Goal: Information Seeking & Learning: Learn about a topic

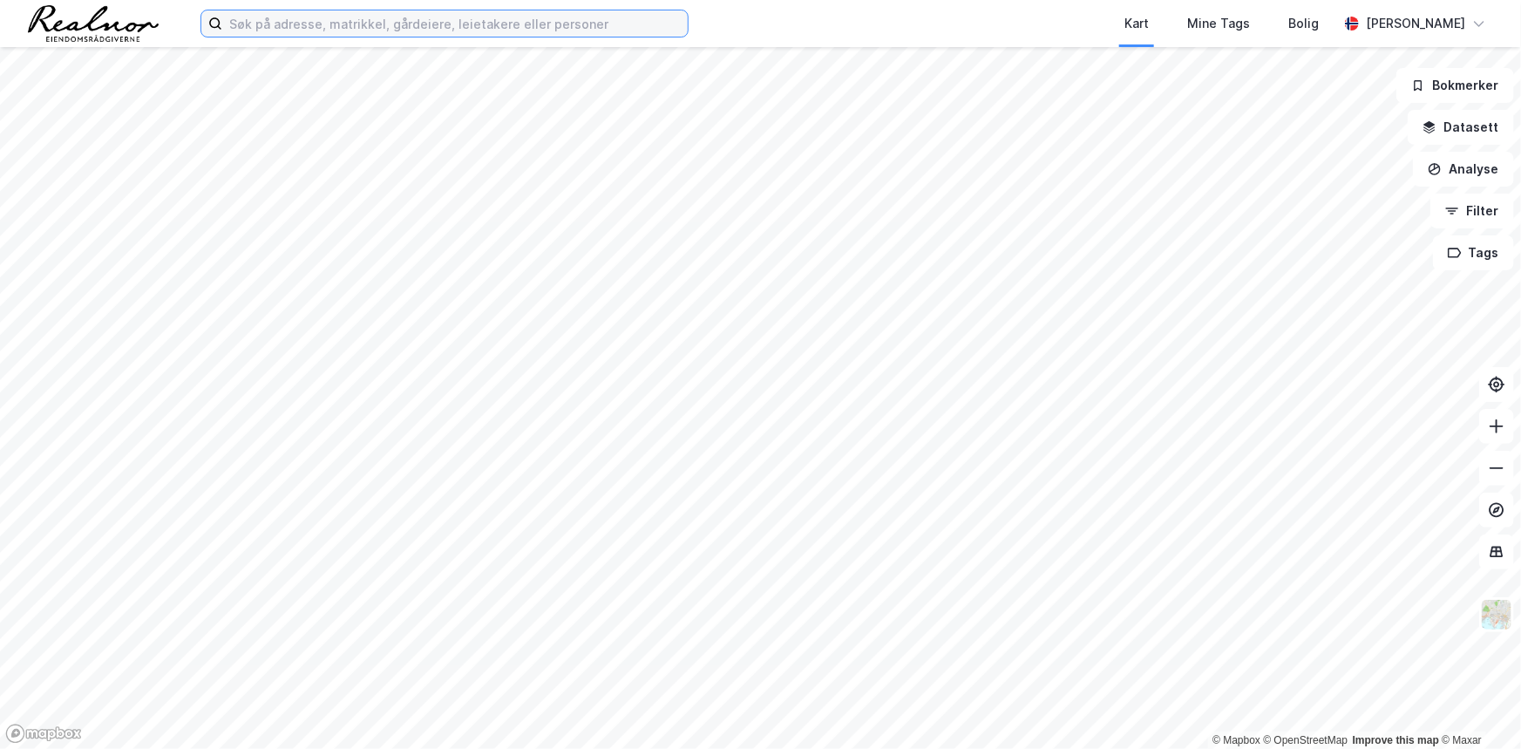
click at [569, 21] on input at bounding box center [455, 23] width 466 height 26
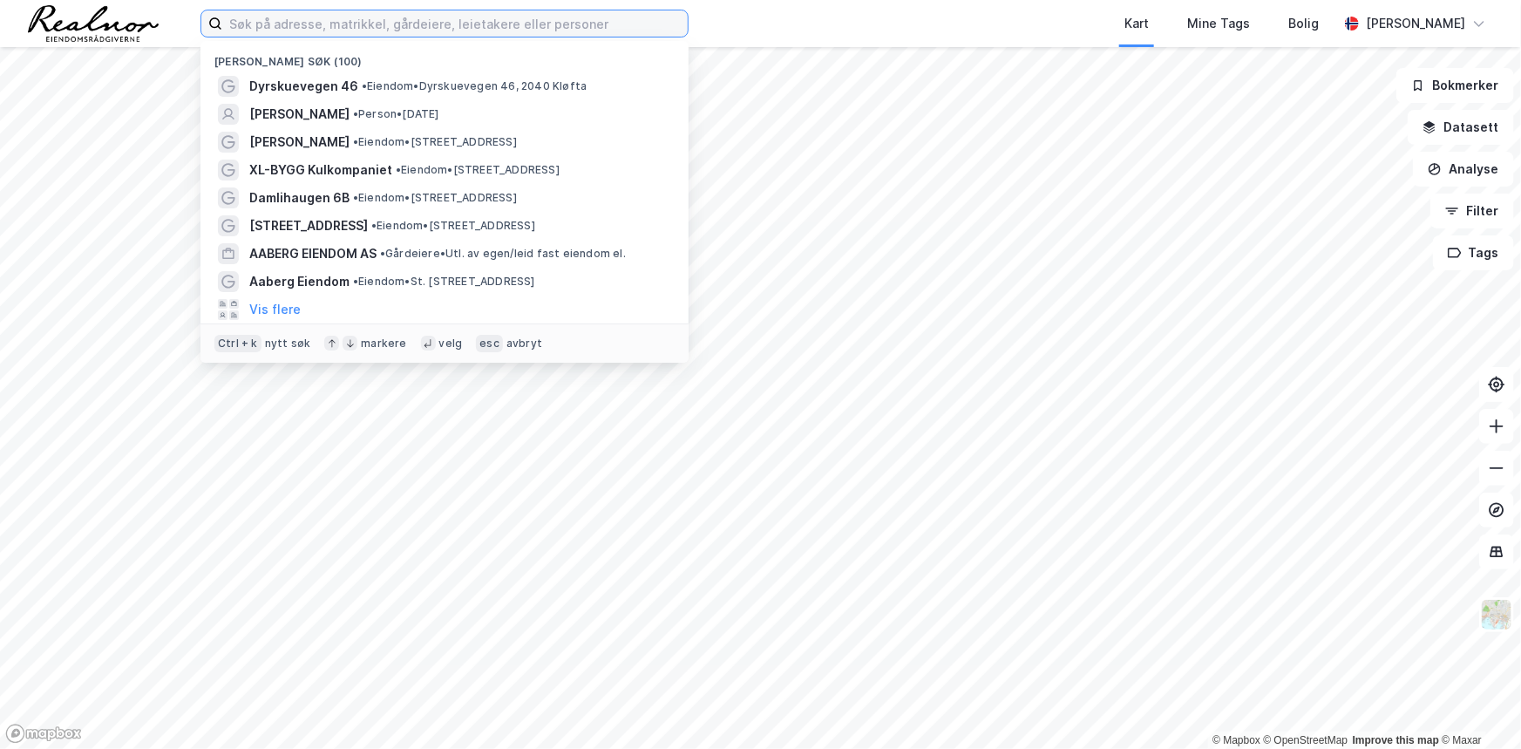
paste input "[STREET_ADDRESS]"
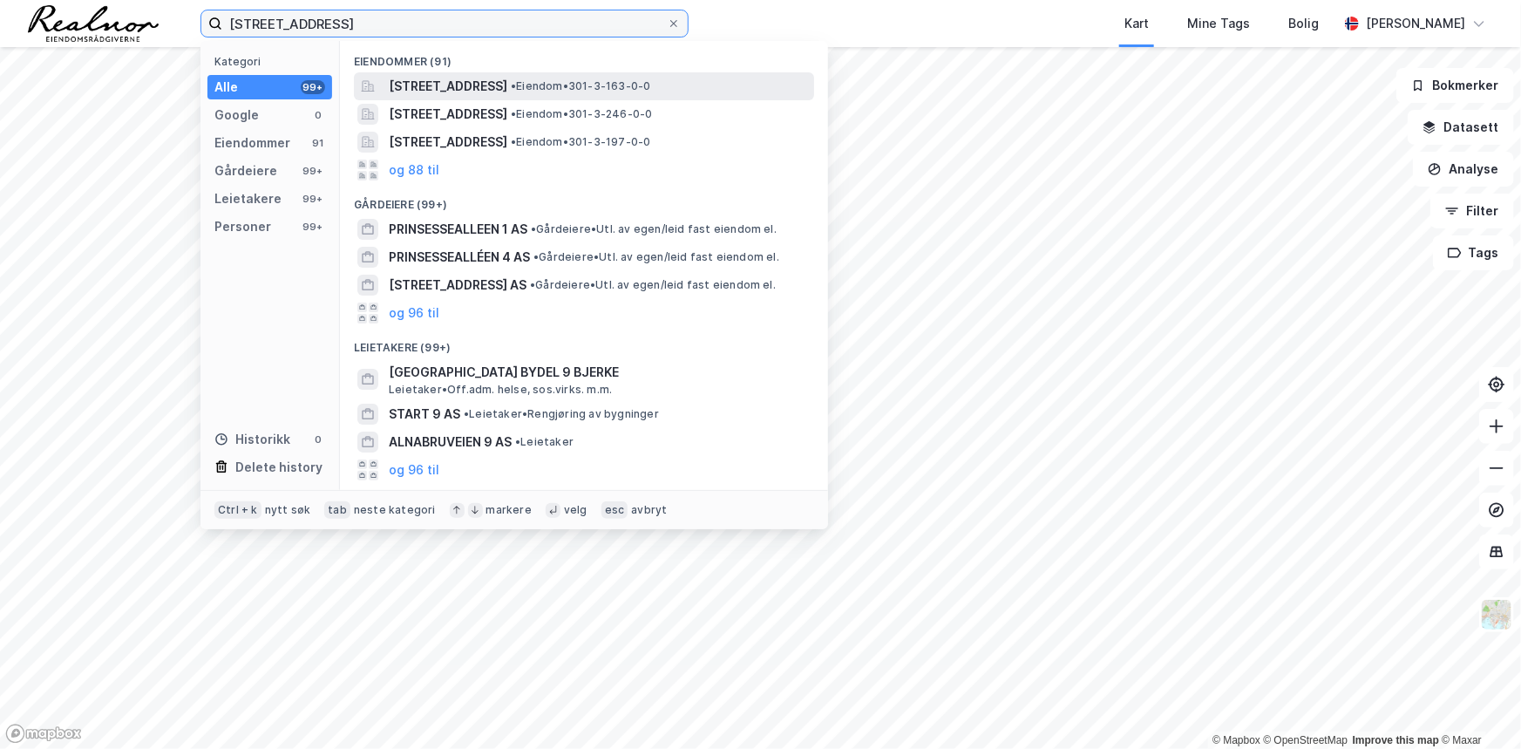
type input "[STREET_ADDRESS]"
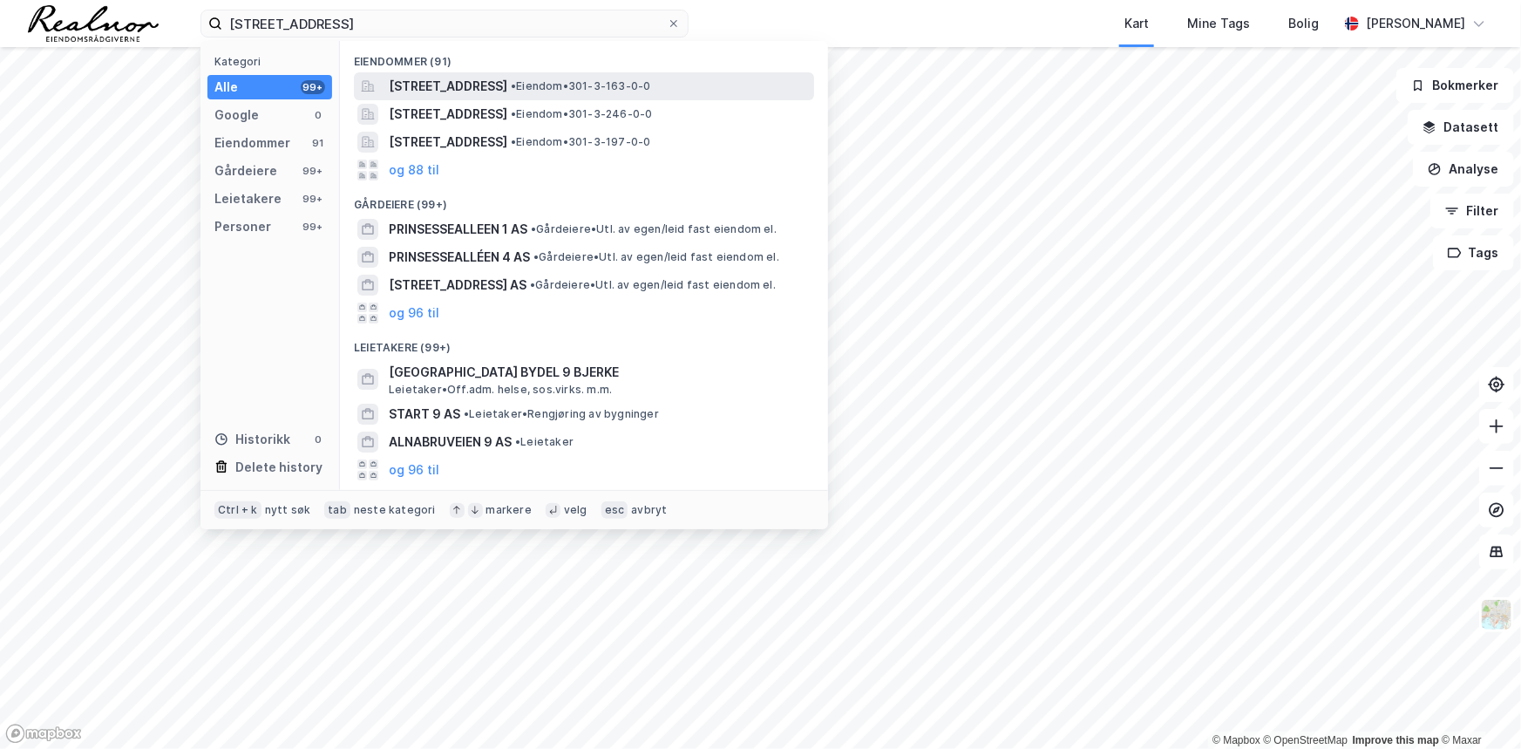
click at [507, 78] on span "[STREET_ADDRESS]" at bounding box center [448, 86] width 119 height 21
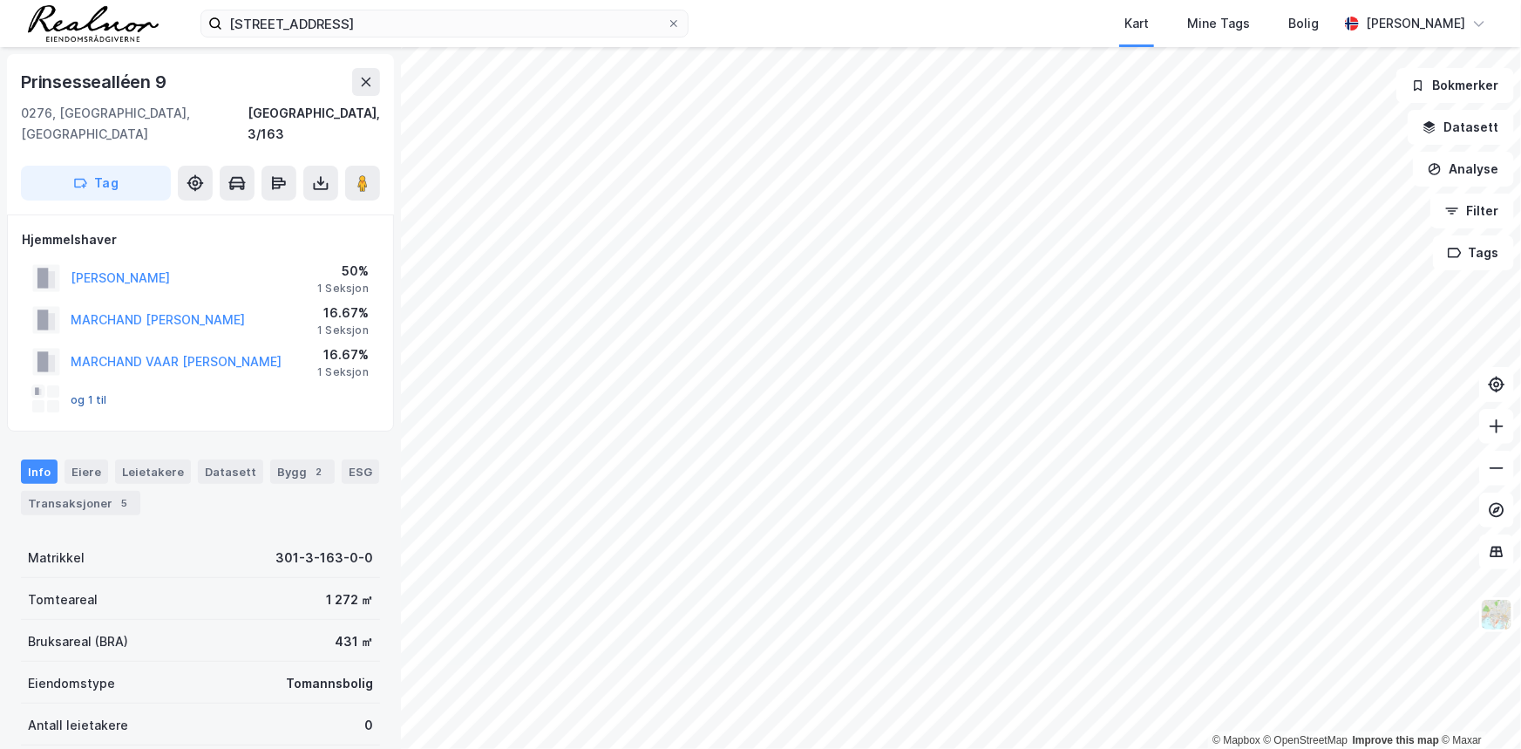
click at [0, 0] on button "og 1 til" at bounding box center [0, 0] width 0 height 0
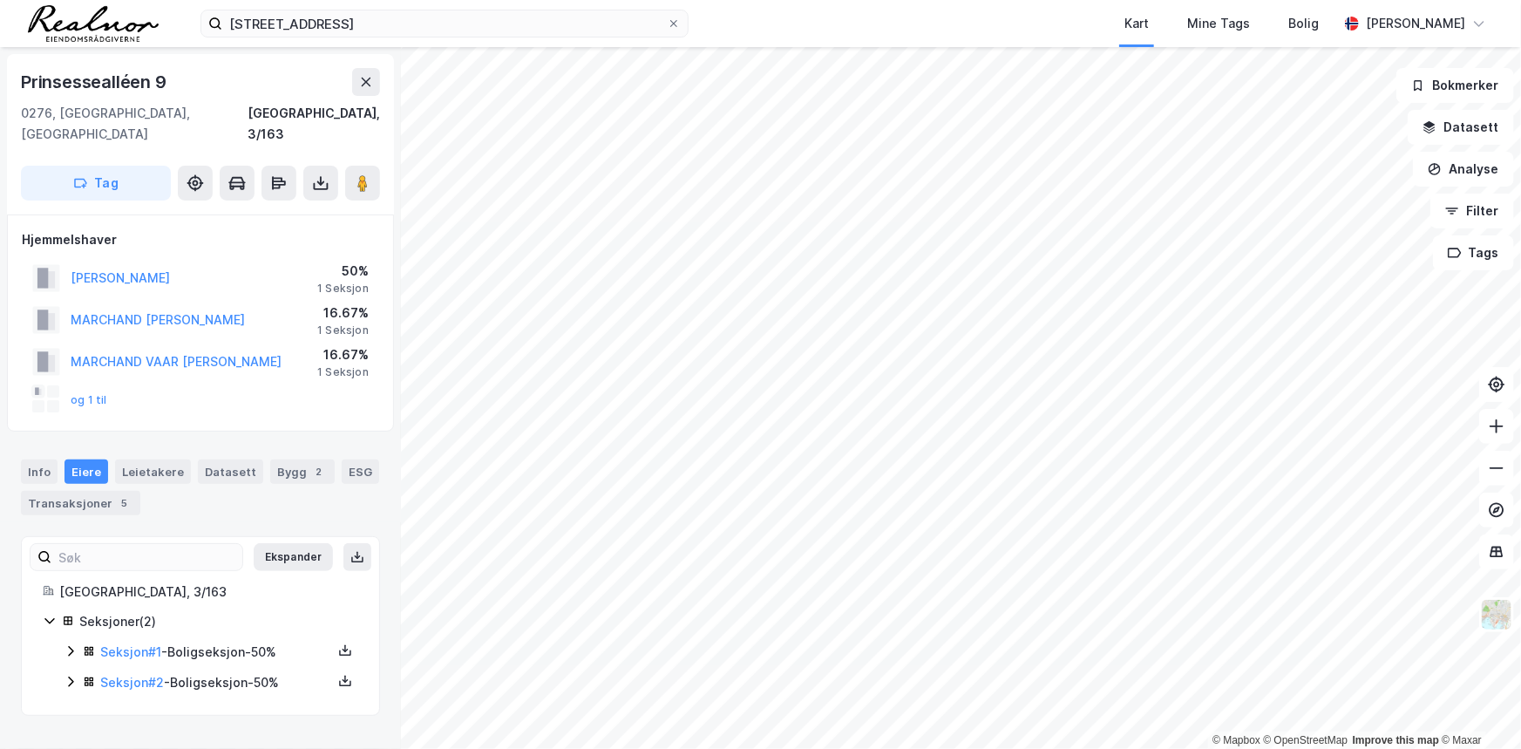
click at [68, 675] on icon at bounding box center [71, 682] width 14 height 14
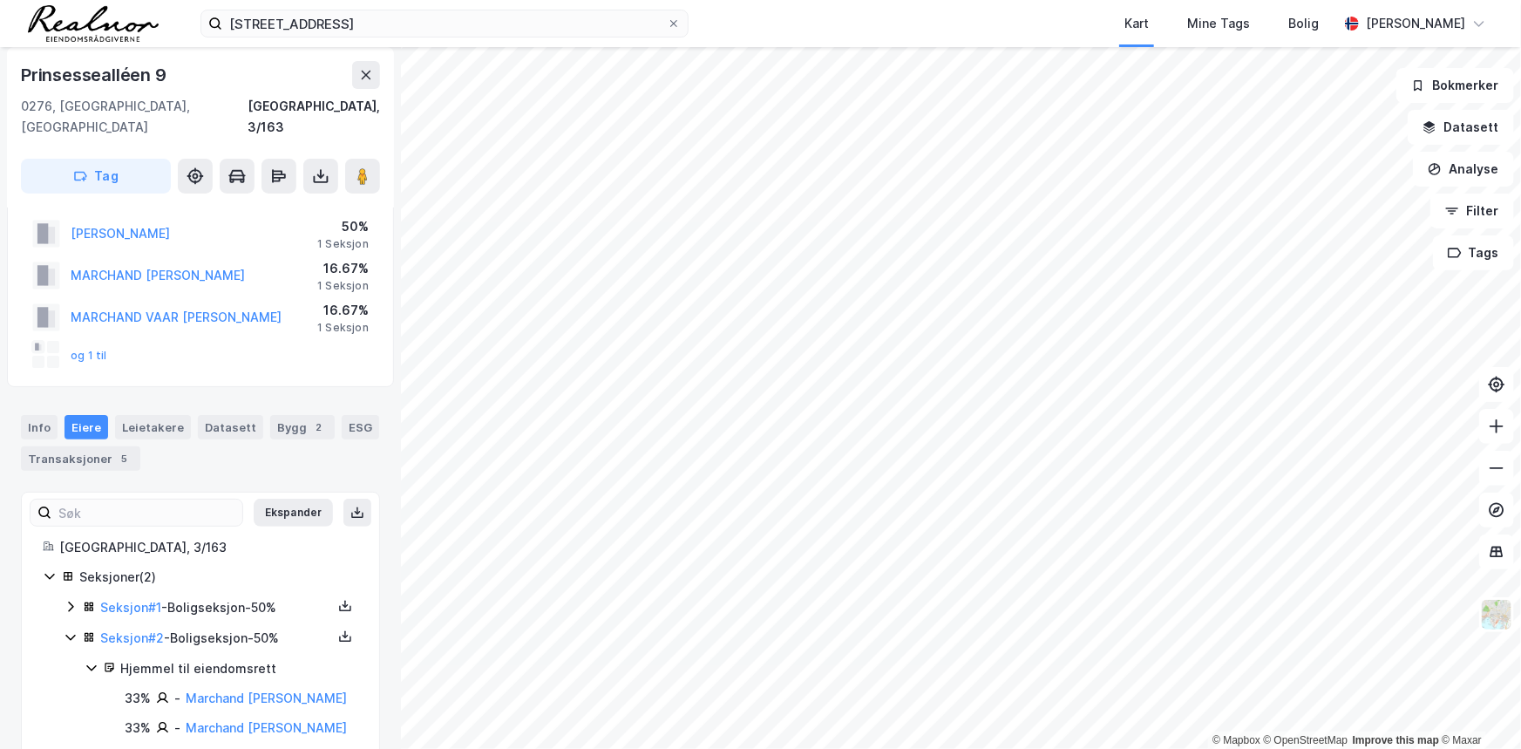
scroll to position [87, 0]
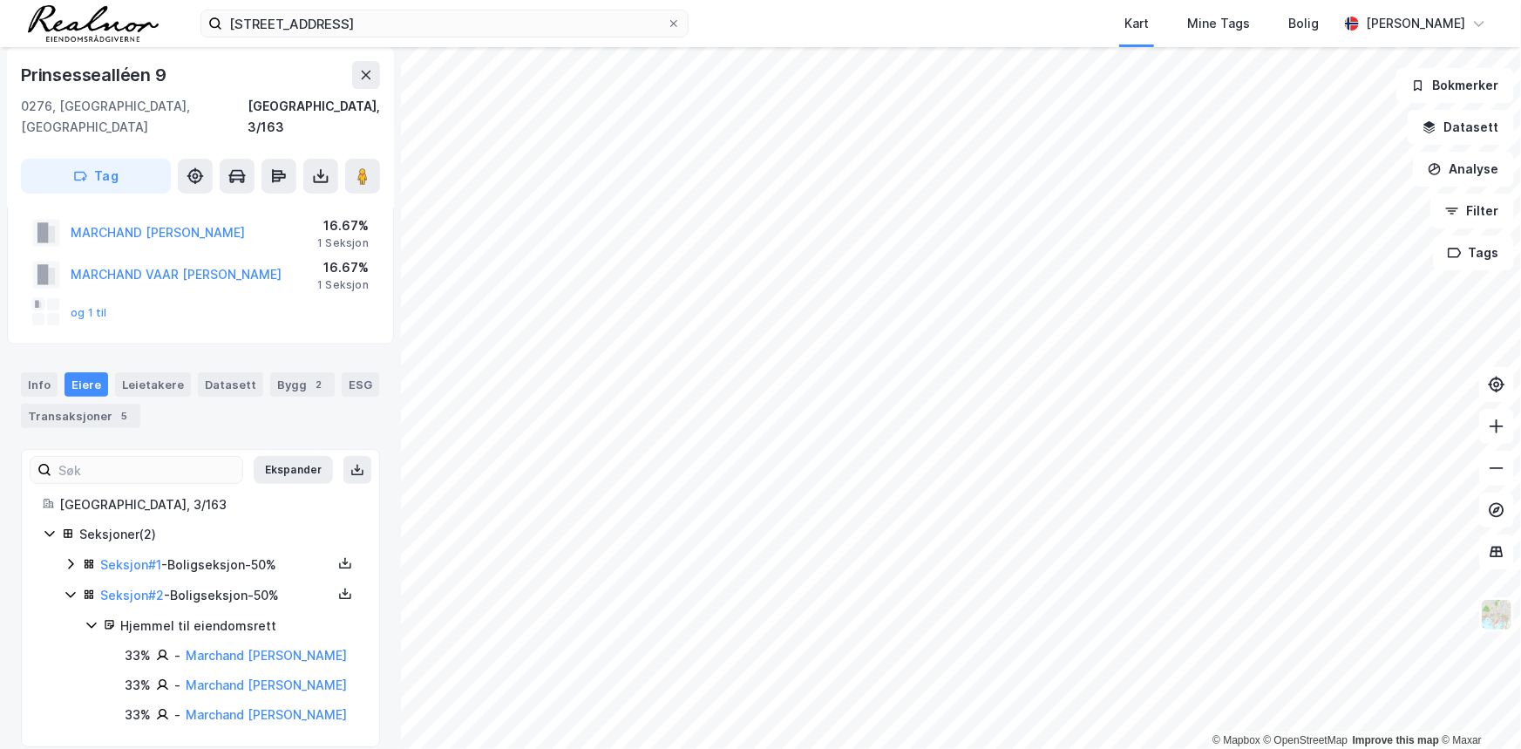
click at [70, 557] on icon at bounding box center [71, 564] width 14 height 14
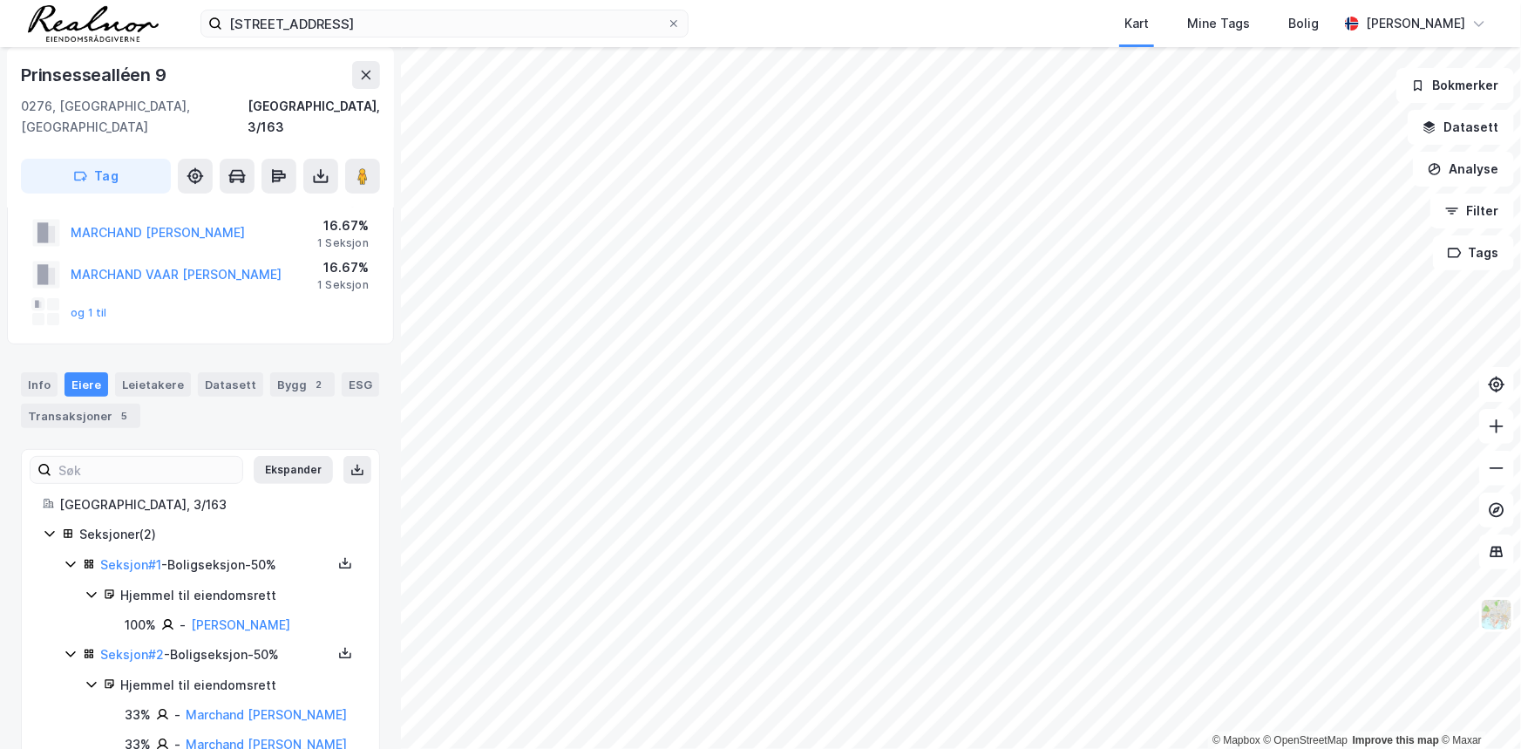
scroll to position [146, 0]
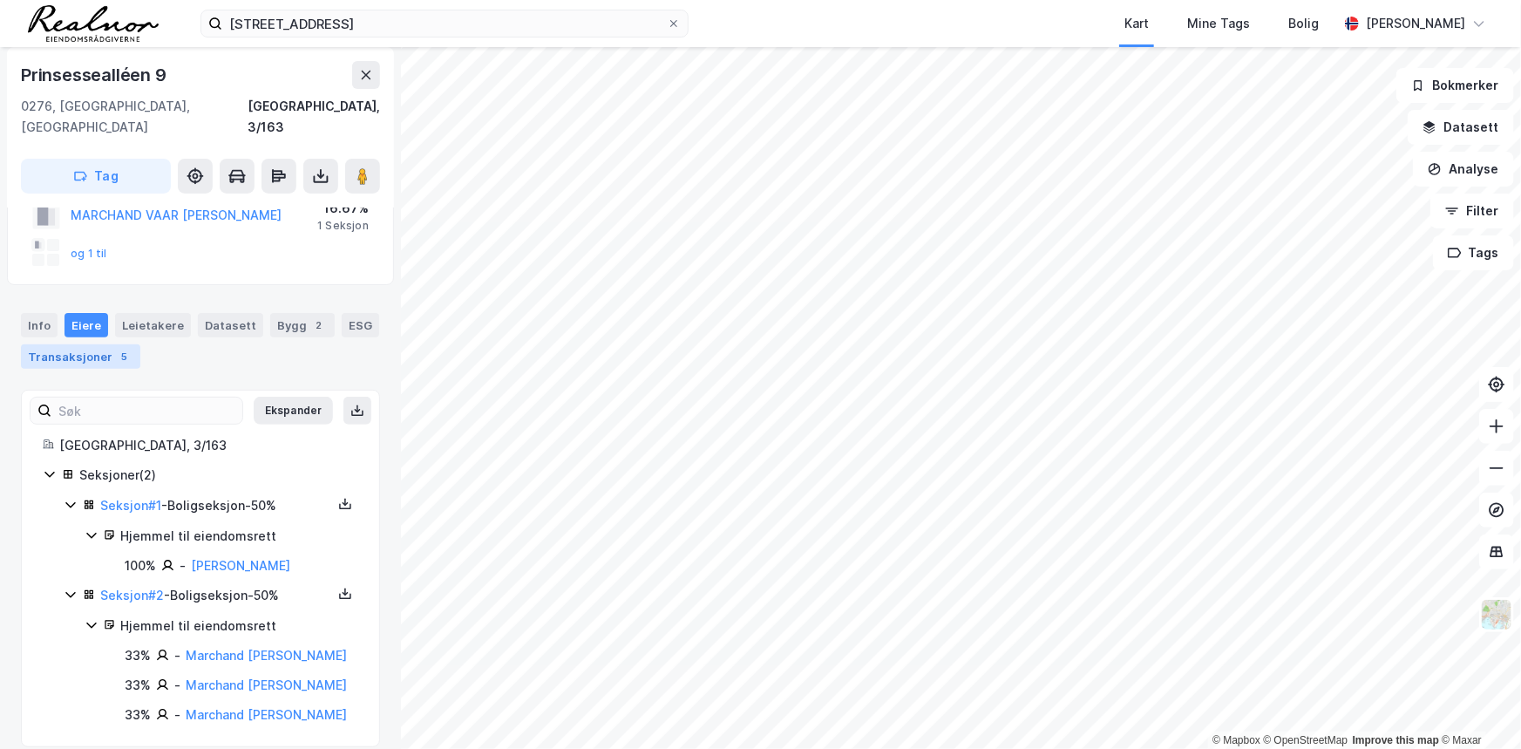
click at [82, 344] on div "Transaksjoner 5" at bounding box center [80, 356] width 119 height 24
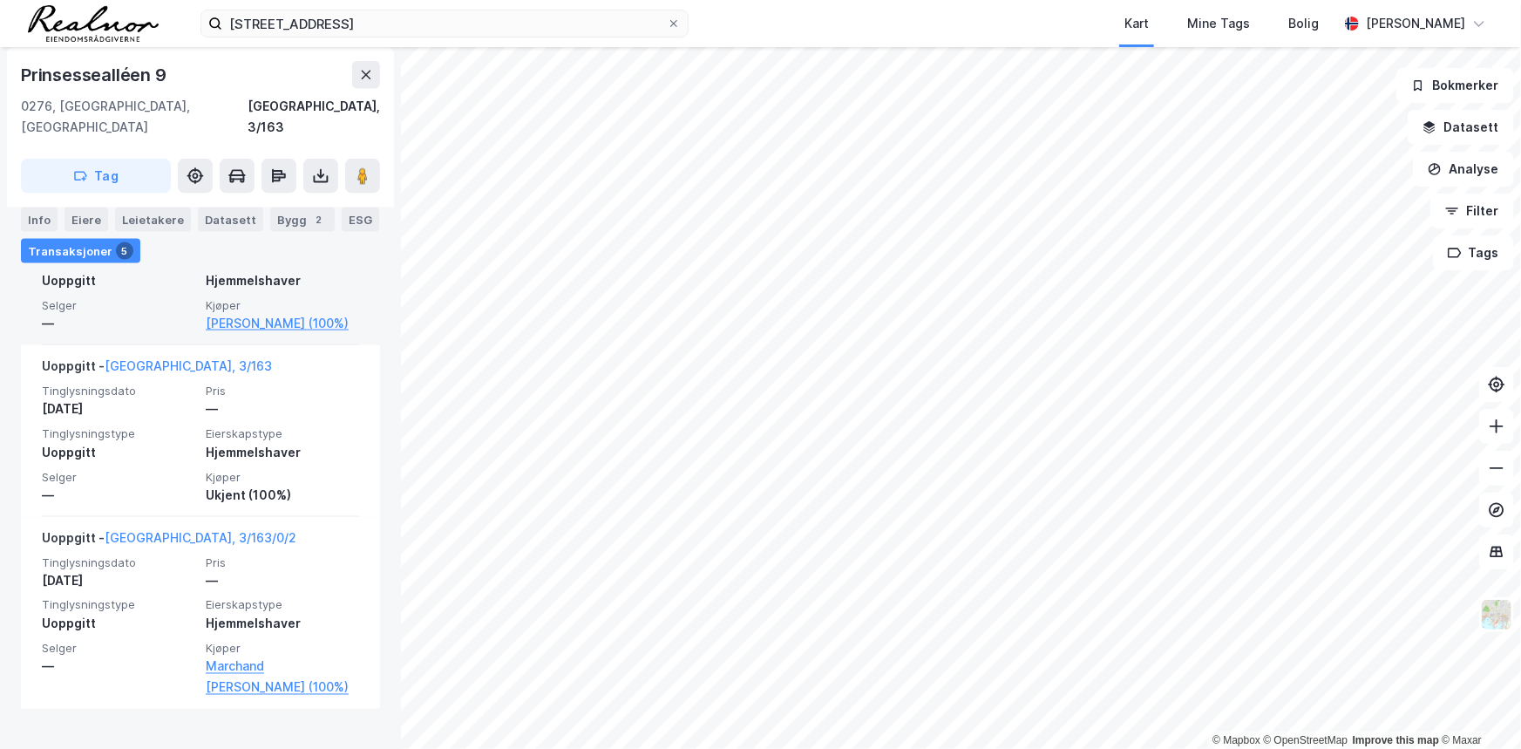
scroll to position [1118, 0]
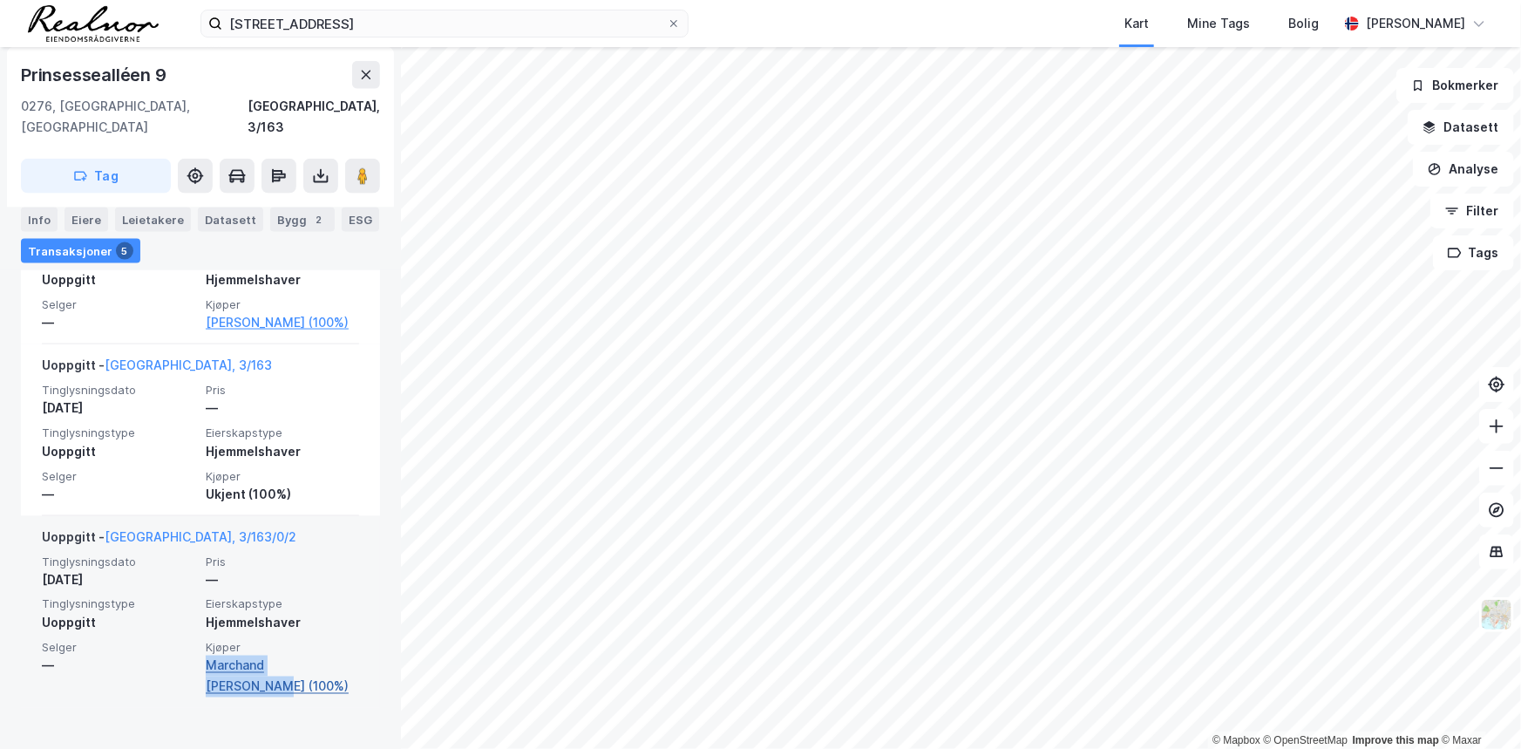
drag, startPoint x: 349, startPoint y: 689, endPoint x: 200, endPoint y: 693, distance: 149.1
click at [200, 693] on div "Uoppgitt - [GEOGRAPHIC_DATA], 3/163/0/2 Tinglysningsdato [DATE] Pris — Tinglysn…" at bounding box center [200, 612] width 359 height 192
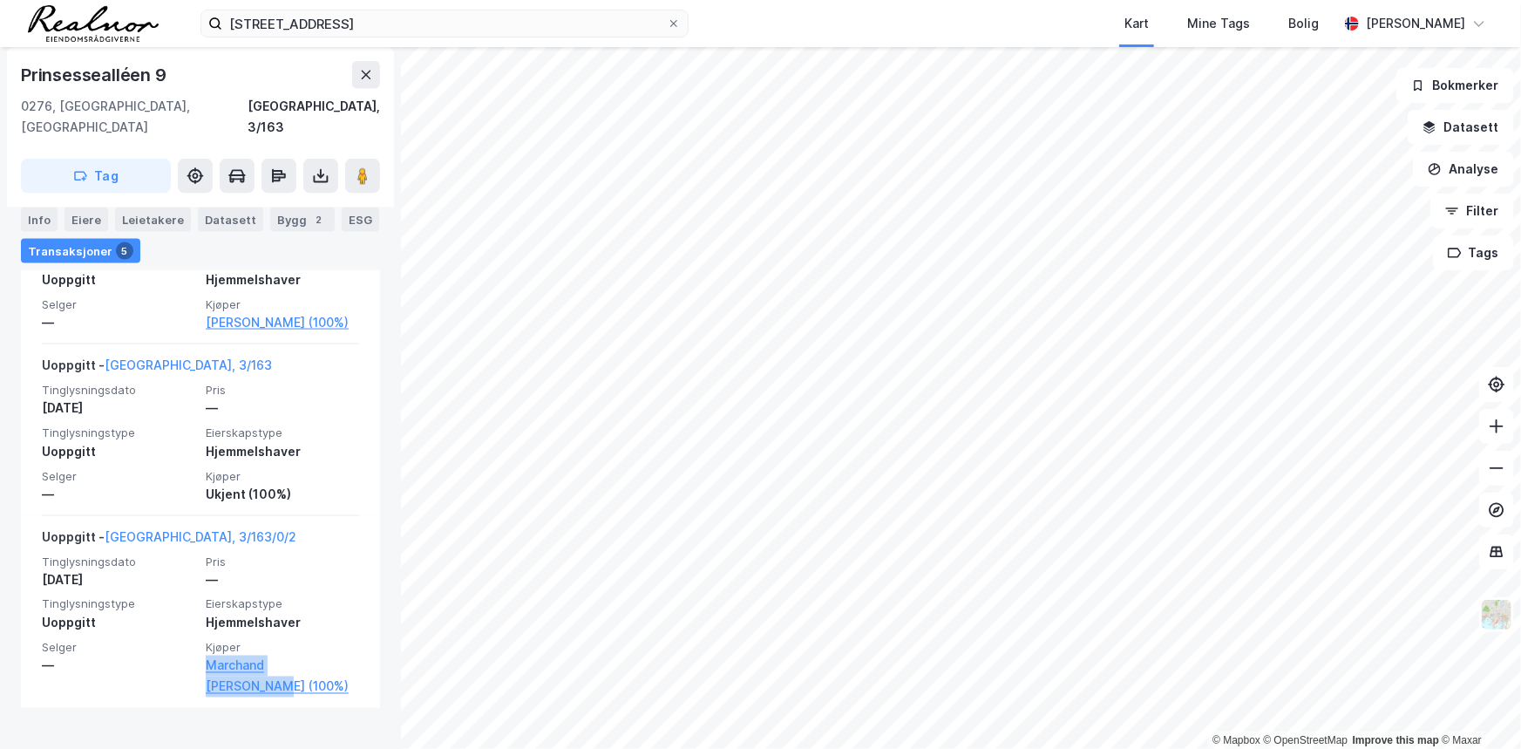
copy link "Marchand [PERSON_NAME]"
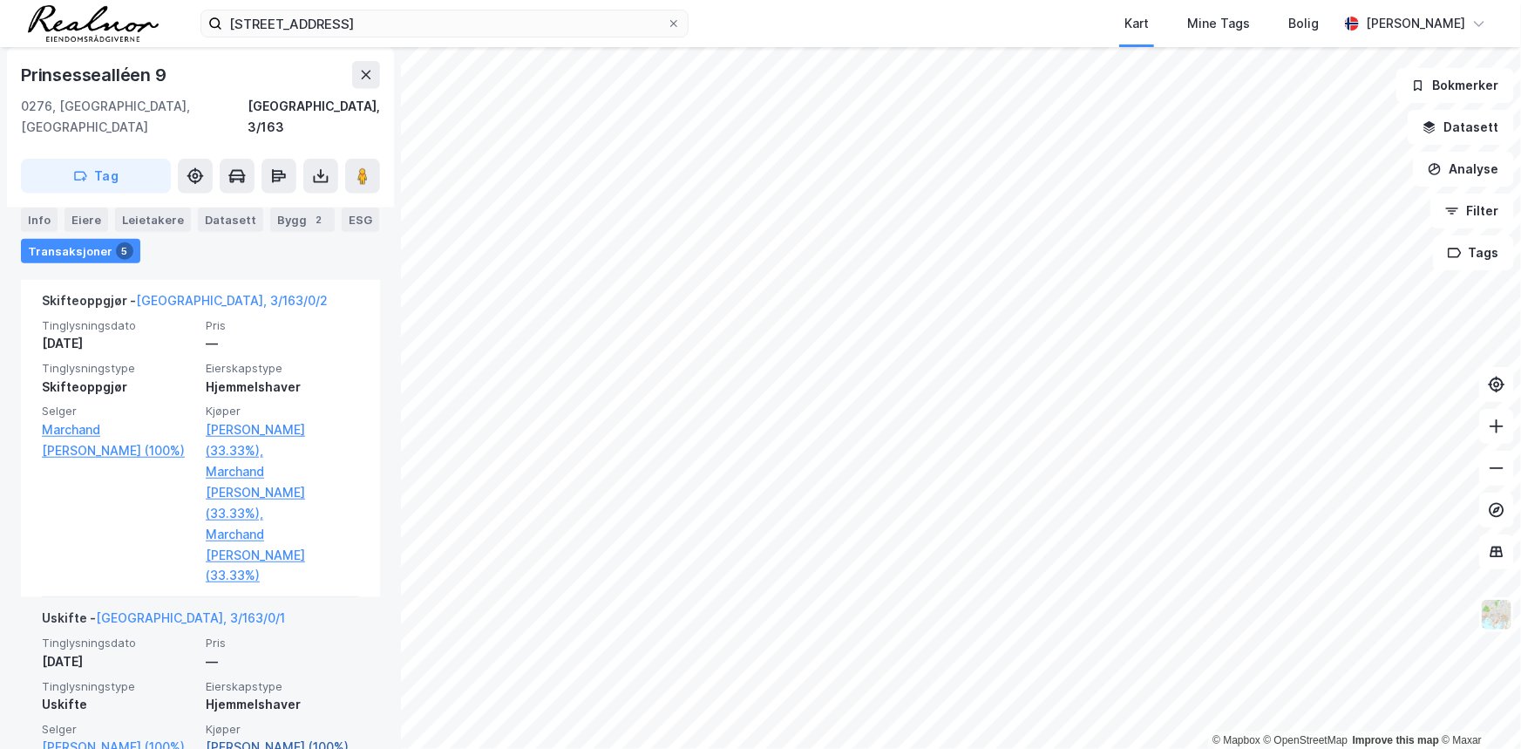
scroll to position [563, 0]
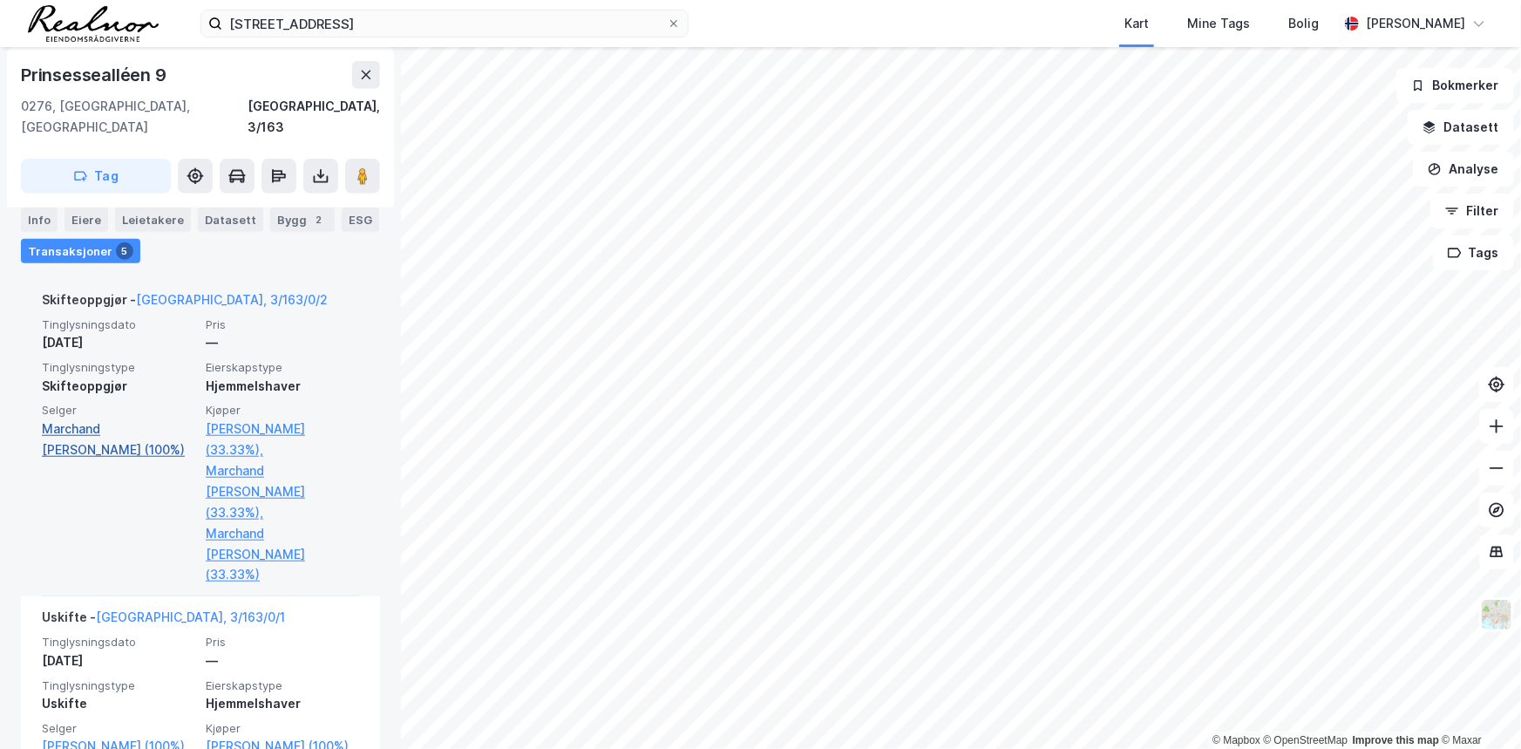
click at [96, 418] on link "Marchand [PERSON_NAME] (100%)" at bounding box center [118, 439] width 153 height 42
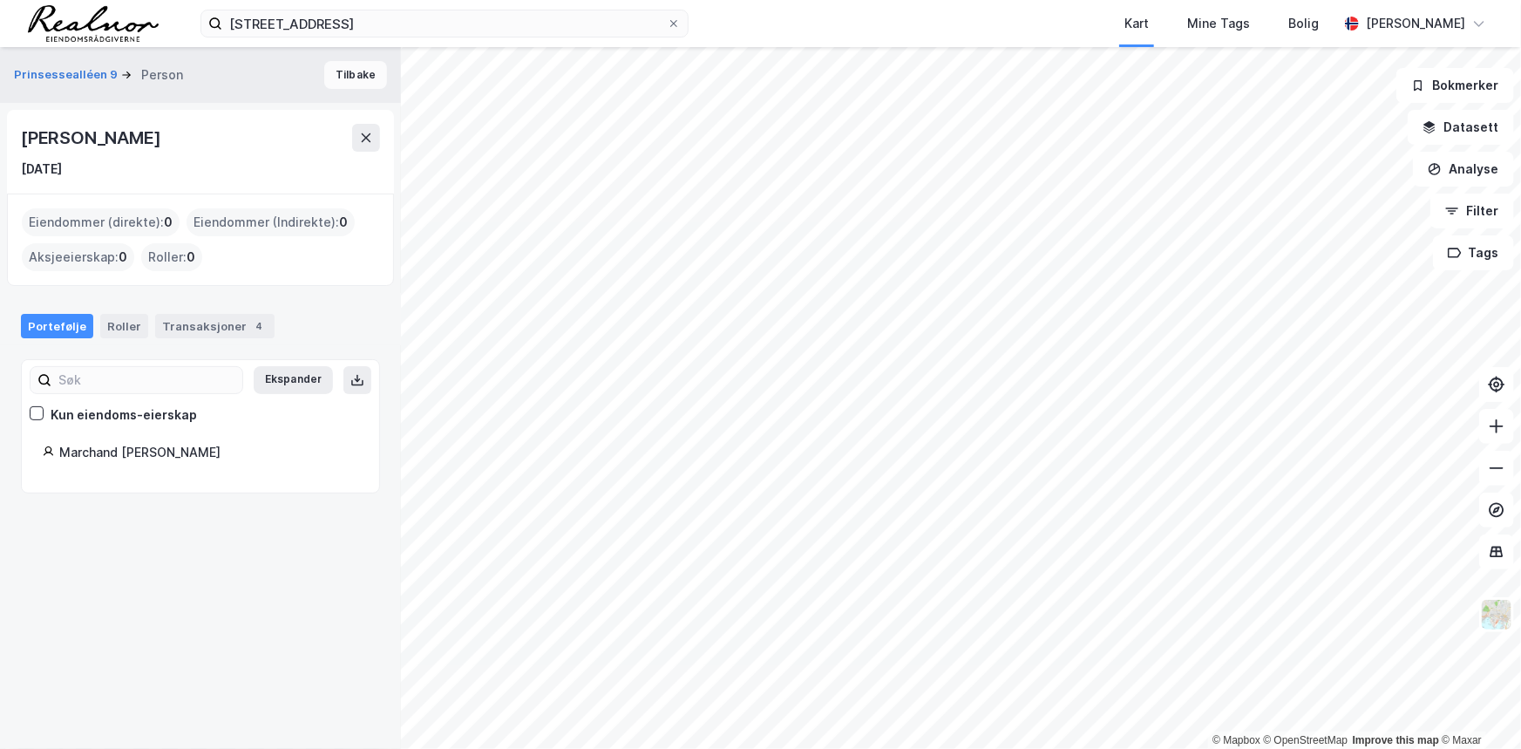
click at [350, 73] on button "Tilbake" at bounding box center [355, 75] width 63 height 28
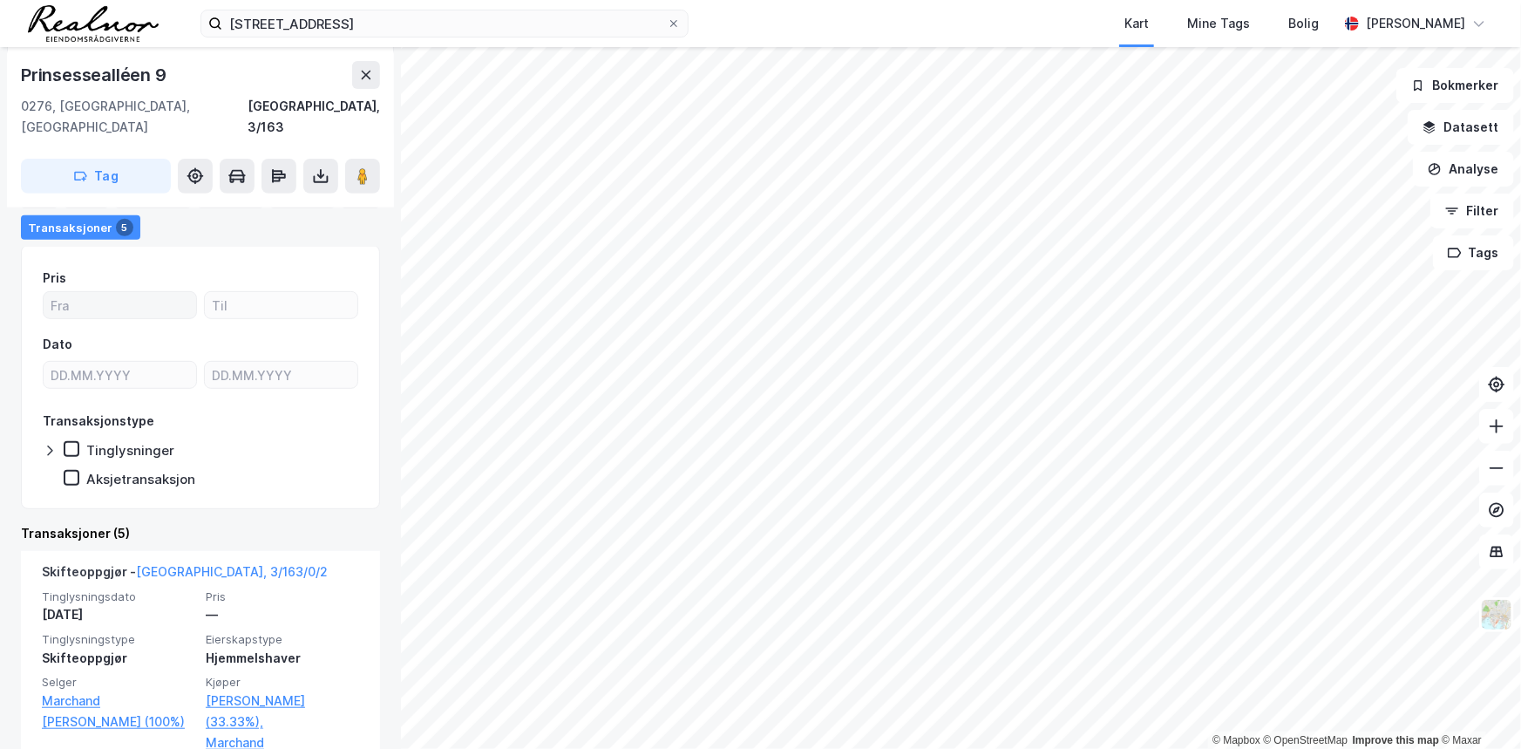
scroll to position [488, 0]
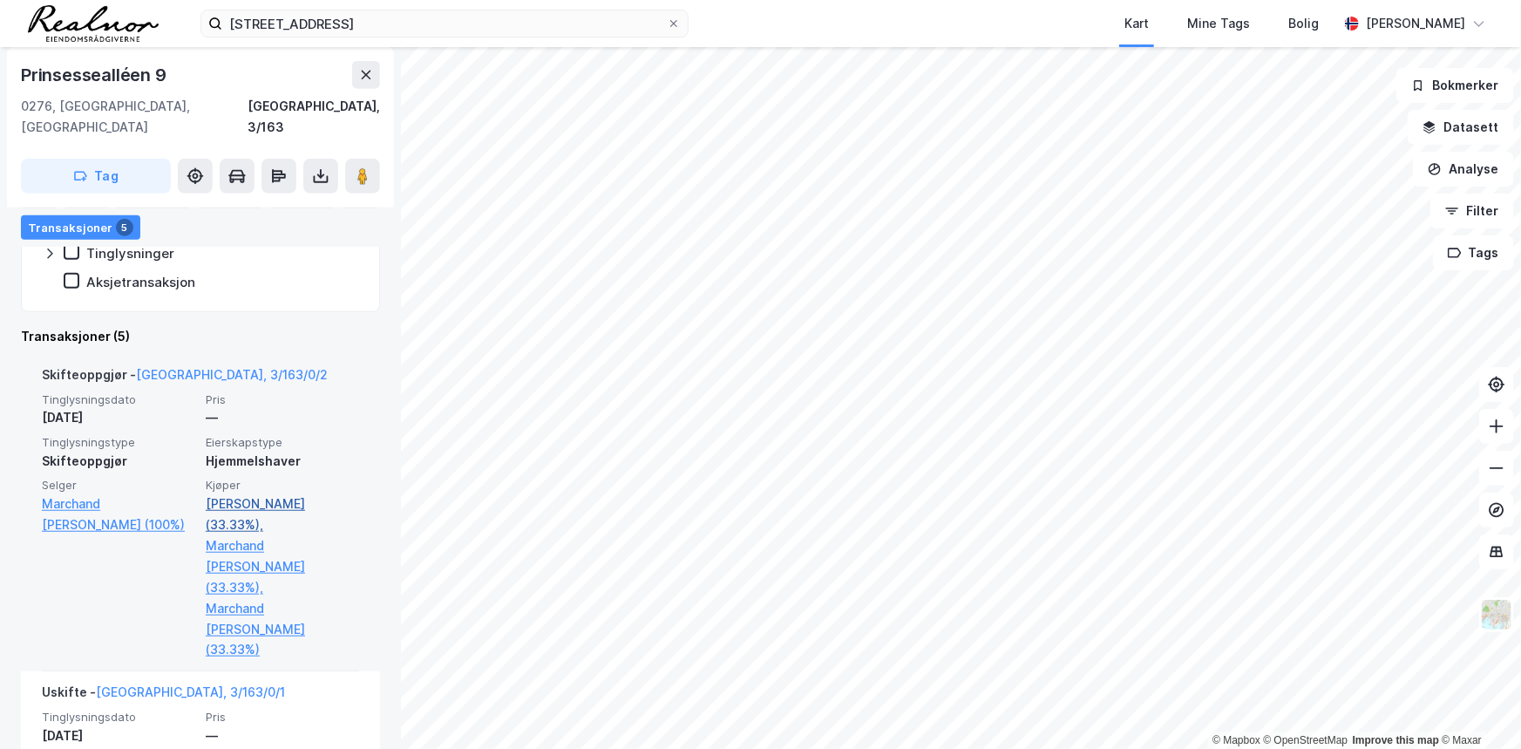
click at [252, 493] on link "[PERSON_NAME] (33.33%)," at bounding box center [282, 514] width 153 height 42
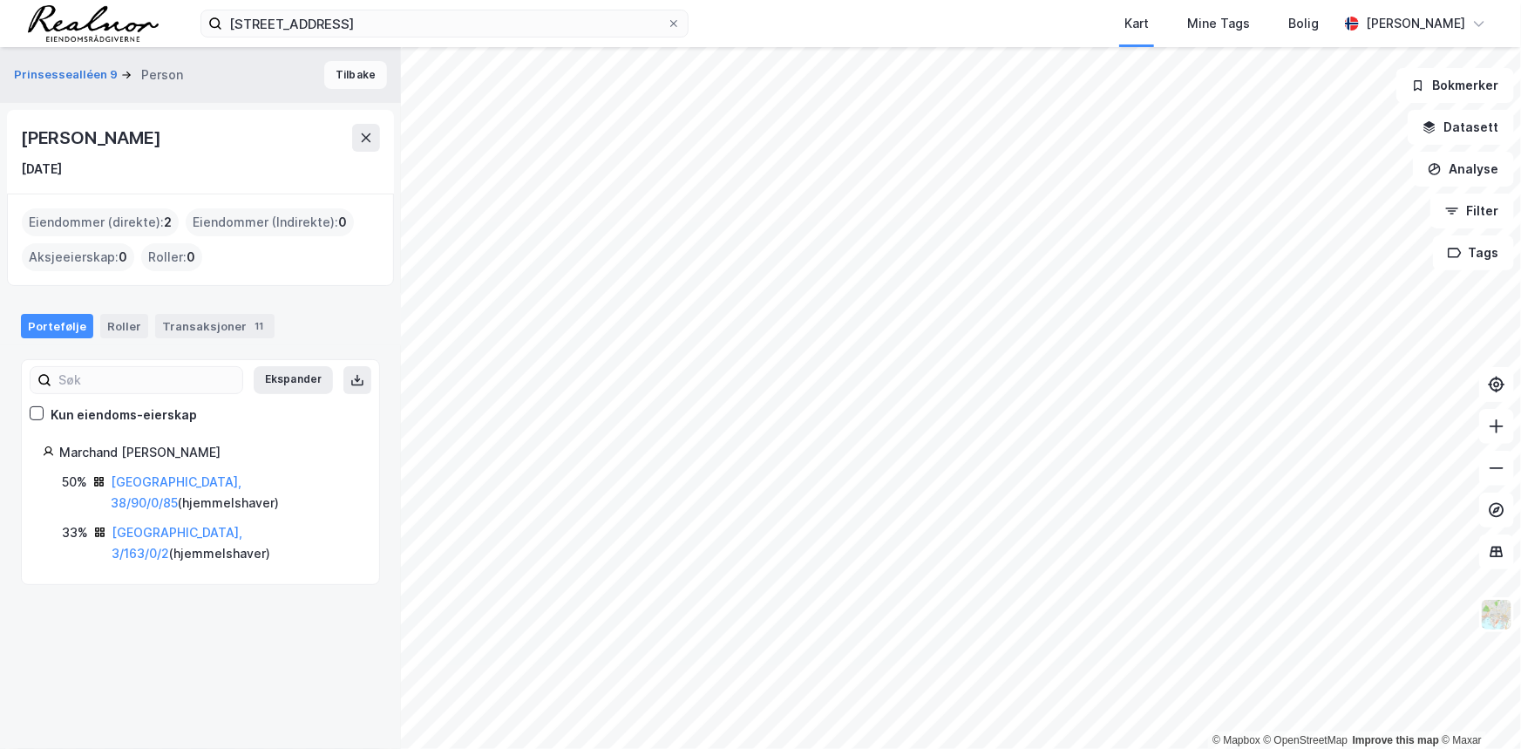
click at [344, 71] on button "Tilbake" at bounding box center [355, 75] width 63 height 28
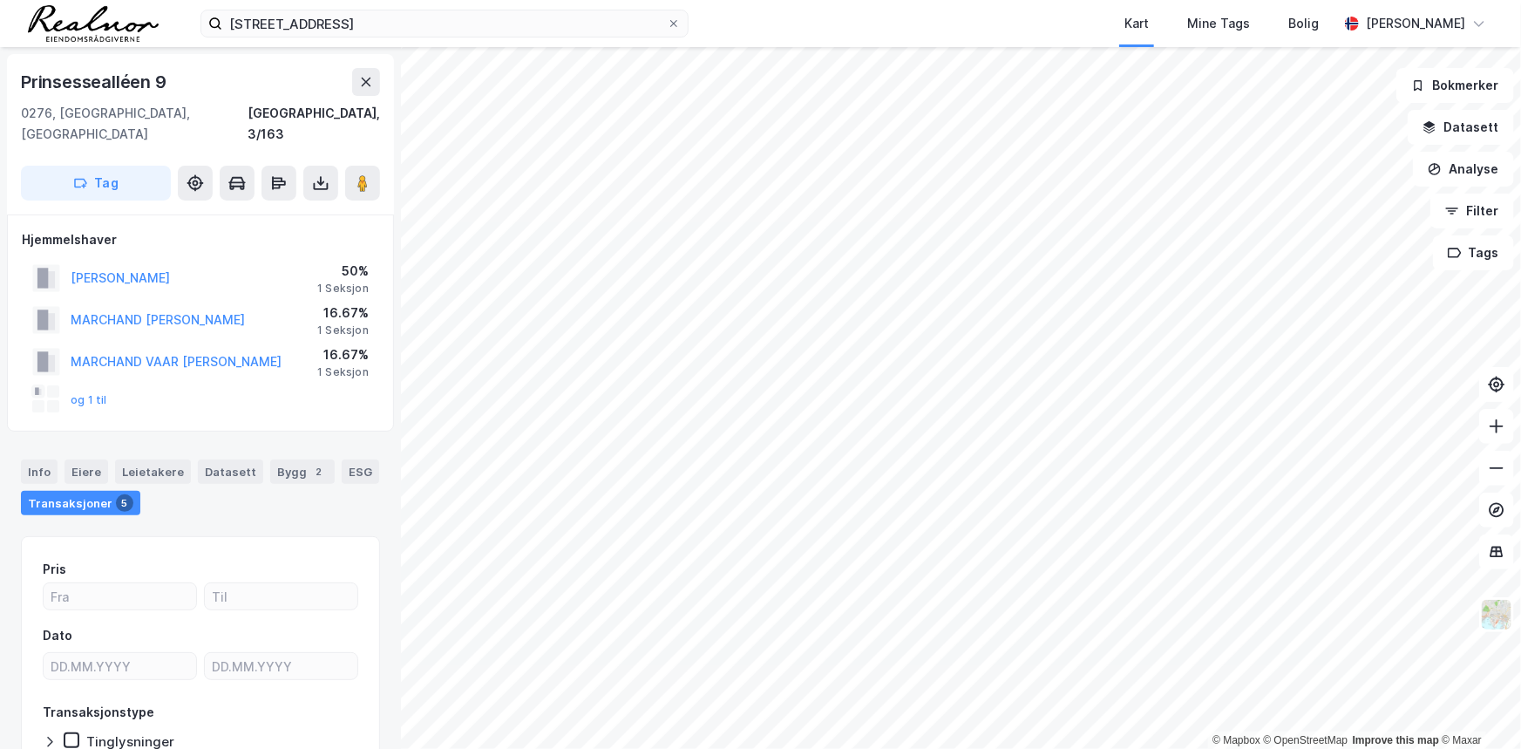
scroll to position [92, 0]
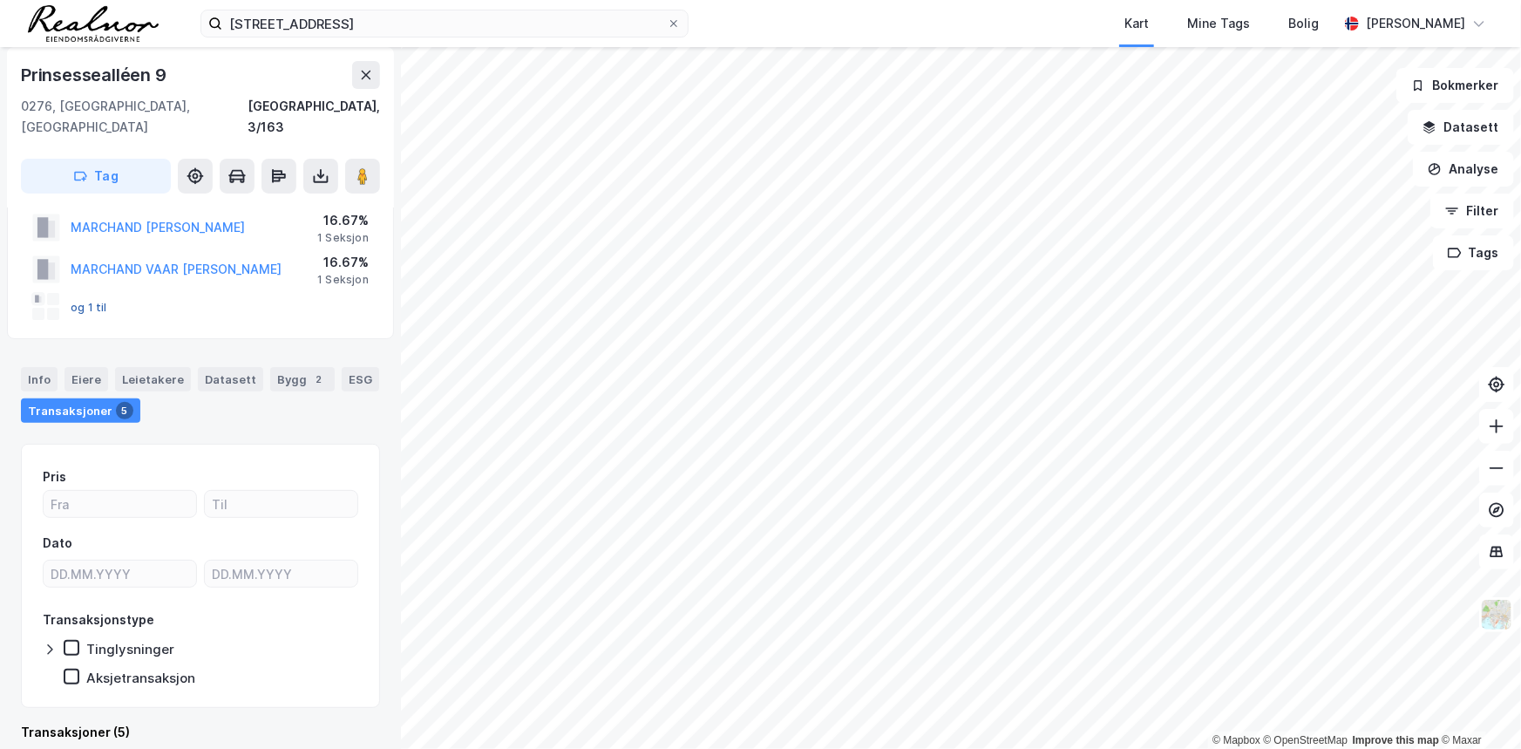
click at [0, 0] on button "og 1 til" at bounding box center [0, 0] width 0 height 0
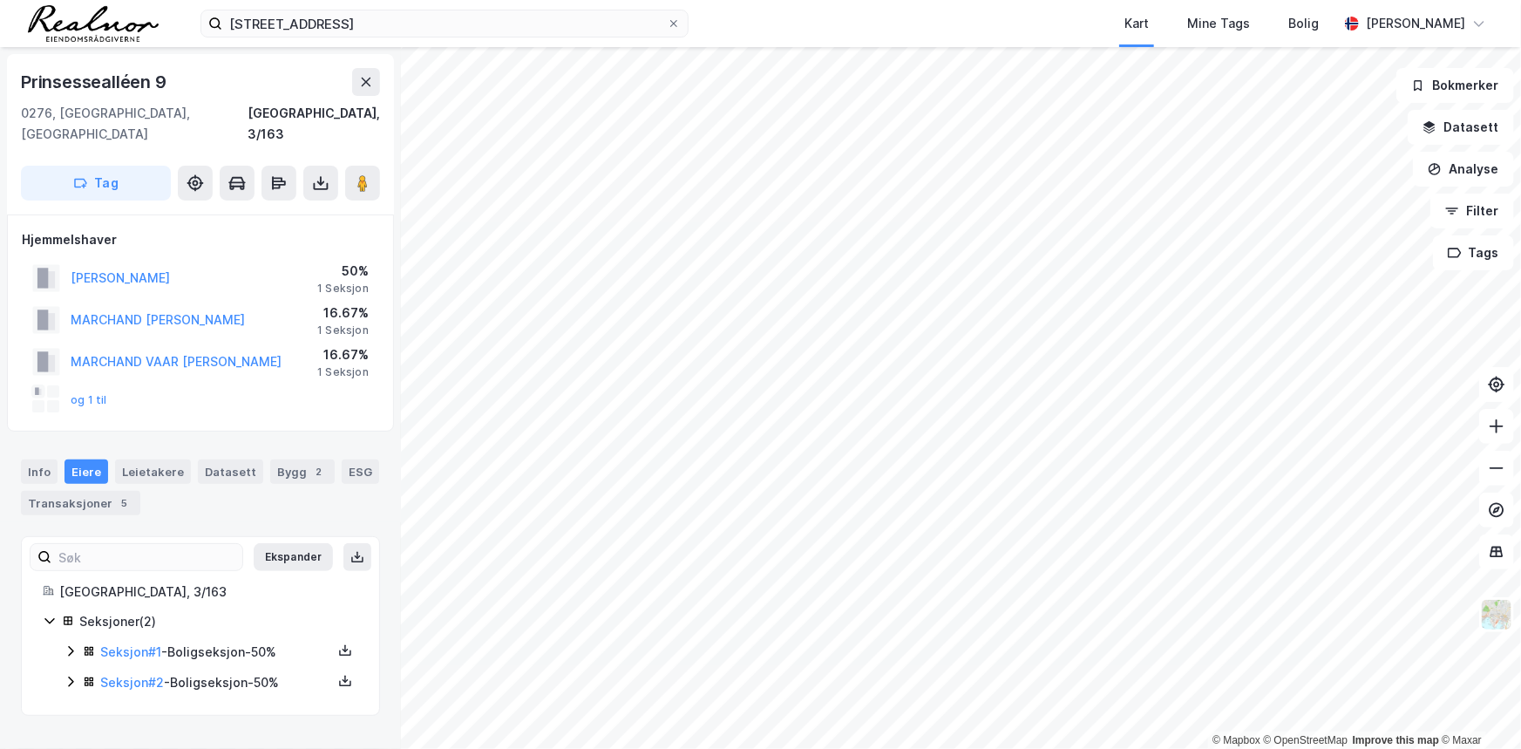
click at [92, 385] on div "og 1 til" at bounding box center [69, 399] width 75 height 28
click at [0, 0] on button "og 1 til" at bounding box center [0, 0] width 0 height 0
click at [0, 0] on button "MARCHAND VAAR [PERSON_NAME]" at bounding box center [0, 0] width 0 height 0
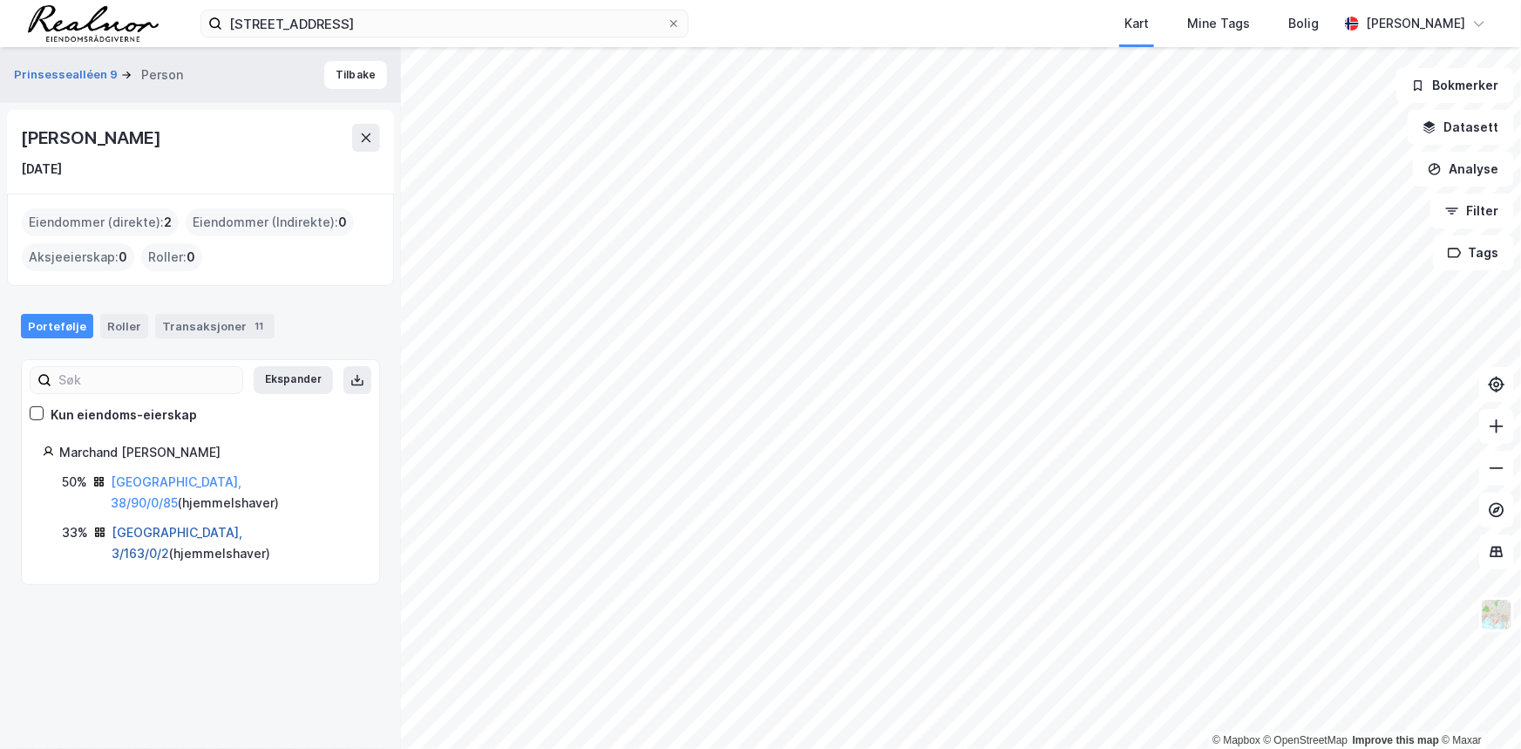
click at [158, 525] on link "[GEOGRAPHIC_DATA], 3/163/0/2" at bounding box center [177, 543] width 131 height 36
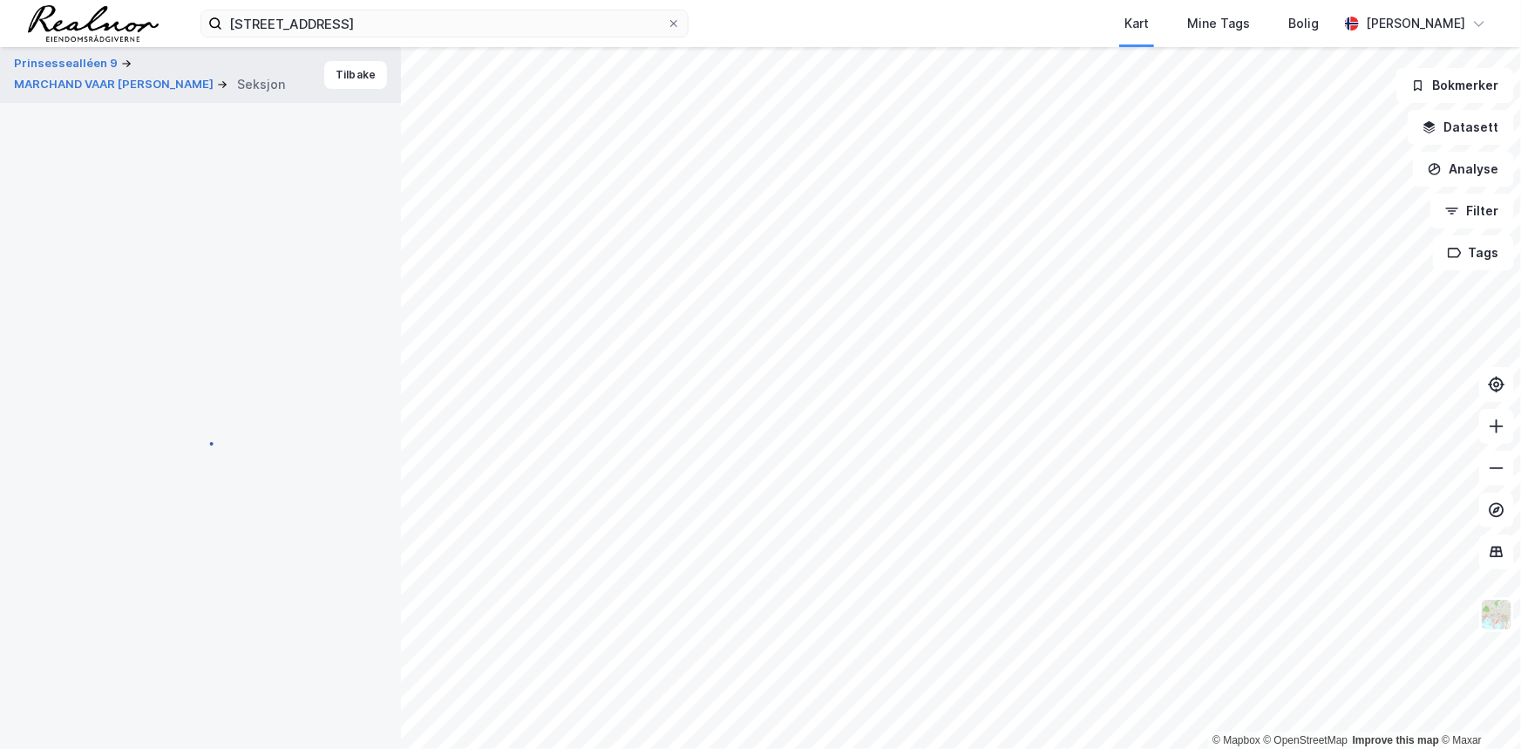
scroll to position [92, 0]
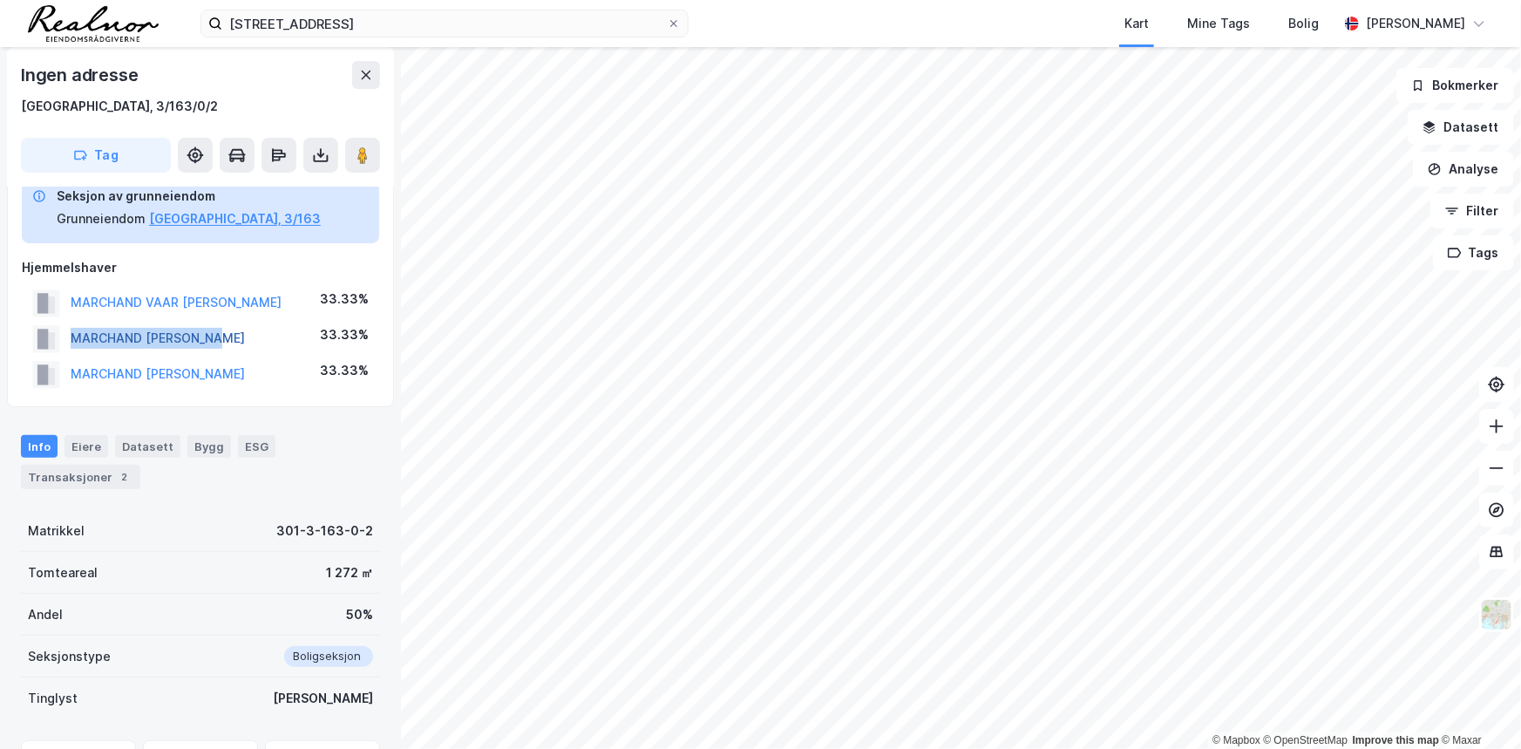
drag, startPoint x: 220, startPoint y: 337, endPoint x: 73, endPoint y: 333, distance: 146.5
click at [73, 333] on div "MARCHAND [PERSON_NAME] 33.33%" at bounding box center [200, 339] width 357 height 36
copy button "MARCHAND [PERSON_NAME]"
drag, startPoint x: 262, startPoint y: 298, endPoint x: 55, endPoint y: 297, distance: 206.6
click at [55, 297] on div "MARCHAND VAAR [PERSON_NAME] 33.33%" at bounding box center [200, 303] width 357 height 36
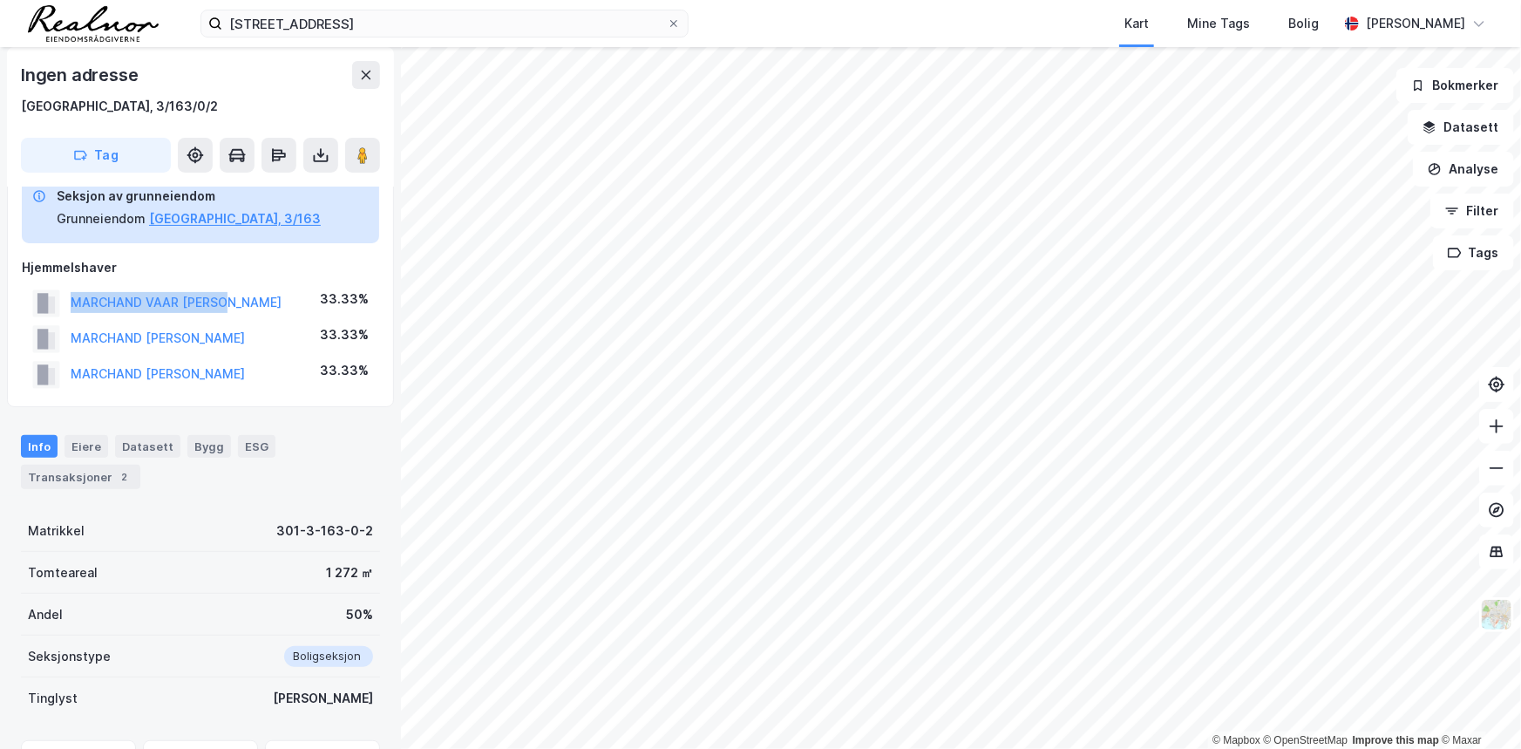
copy button "MARCHAND VAAR [PERSON_NAME]"
click at [251, 339] on div "MARCHAND [PERSON_NAME] 33.33%" at bounding box center [200, 339] width 357 height 36
drag, startPoint x: 235, startPoint y: 369, endPoint x: 267, endPoint y: 362, distance: 32.1
click at [52, 375] on div "MARCHAND [PERSON_NAME] 33.33%" at bounding box center [200, 375] width 357 height 36
copy button "MARCHAND [PERSON_NAME]"
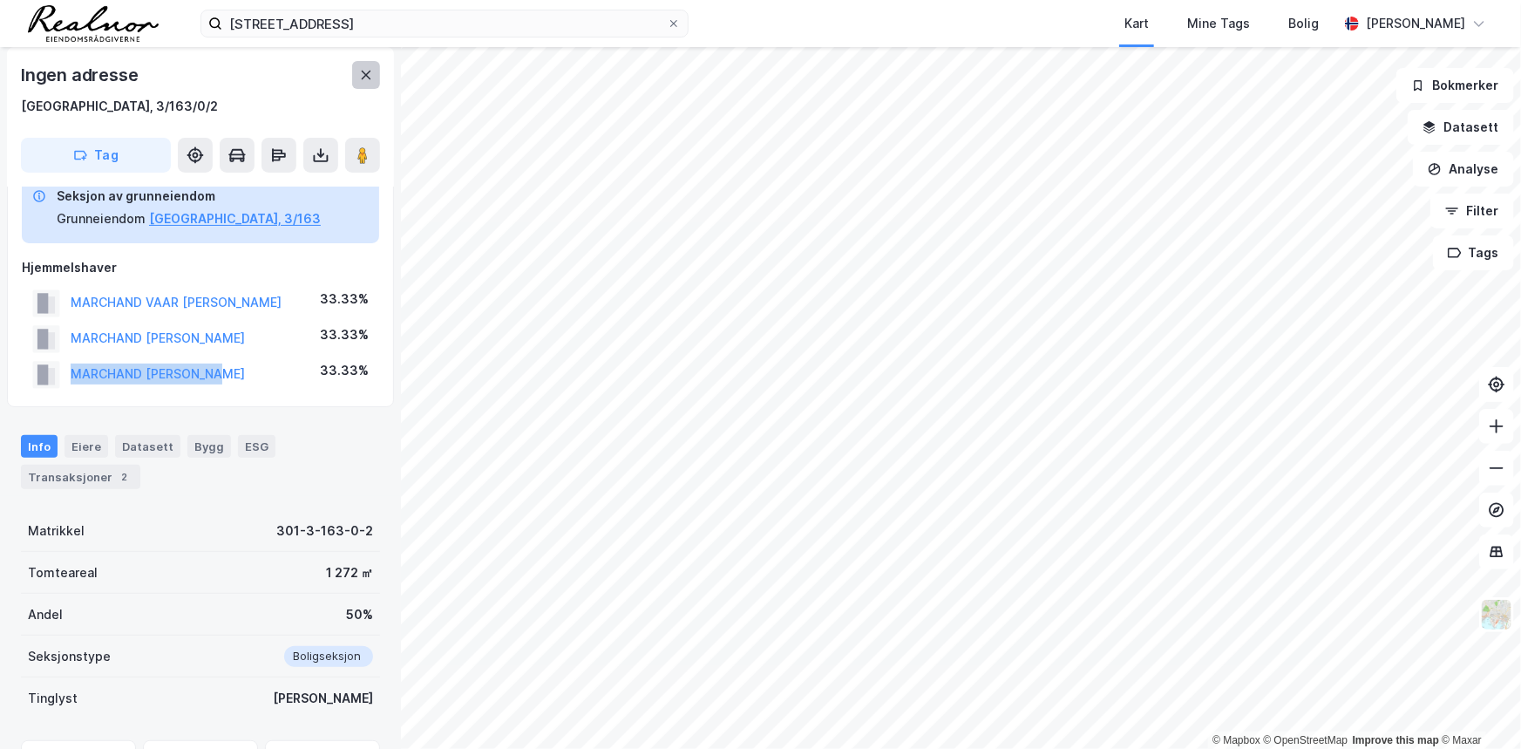
click at [361, 68] on icon at bounding box center [366, 75] width 14 height 14
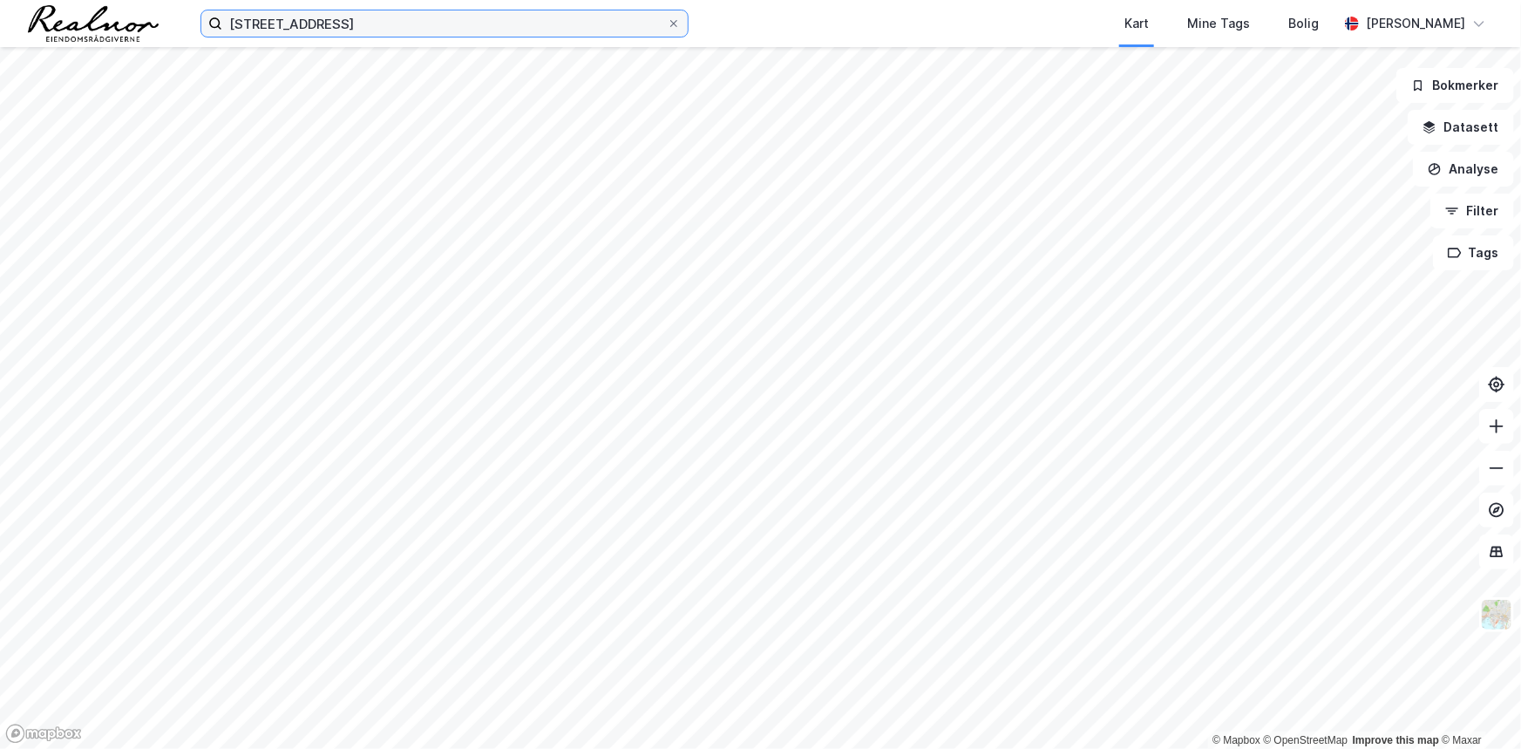
click at [350, 19] on input "[STREET_ADDRESS]" at bounding box center [444, 23] width 445 height 26
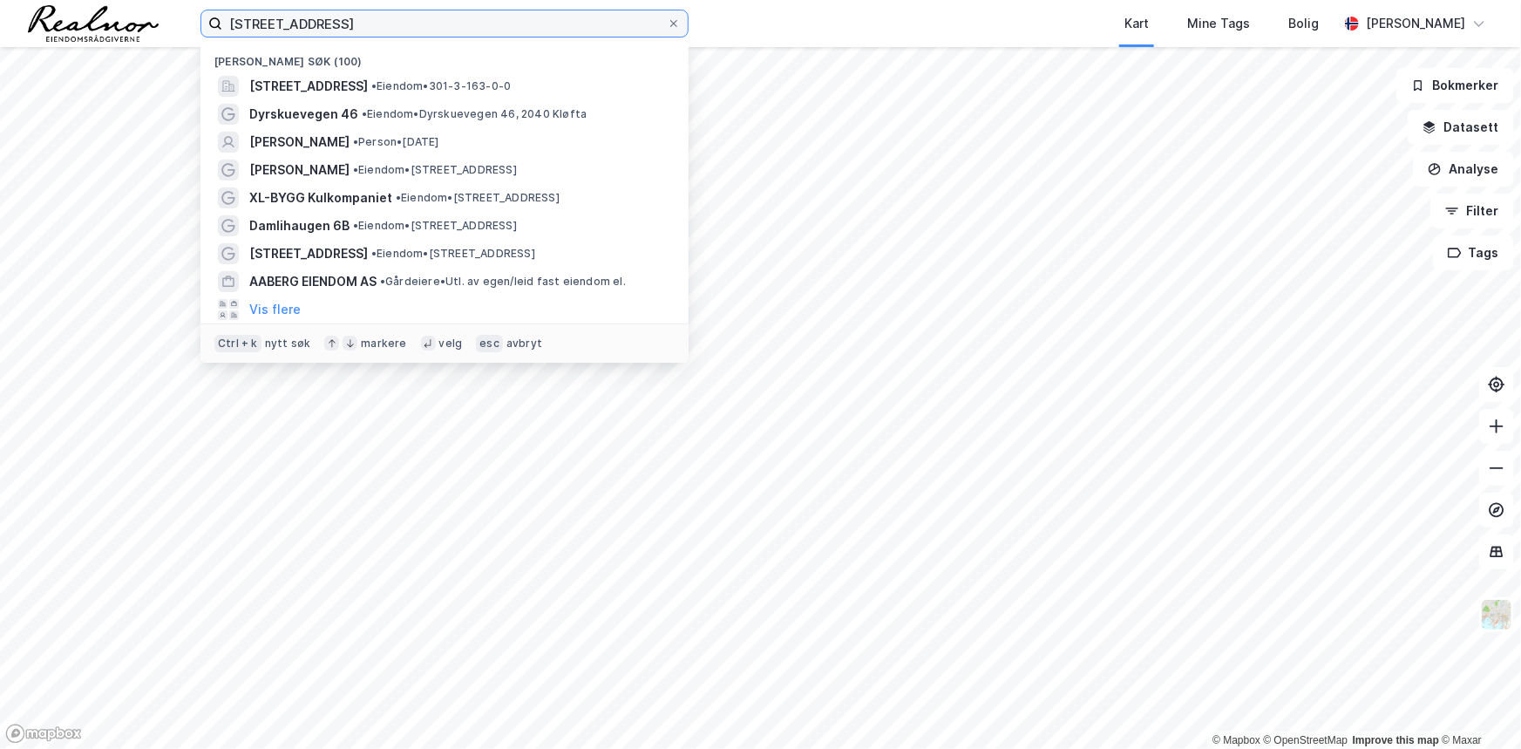
drag, startPoint x: 453, startPoint y: 22, endPoint x: 384, endPoint y: 36, distance: 70.3
click at [384, 36] on input "[STREET_ADDRESS]" at bounding box center [444, 23] width 445 height 26
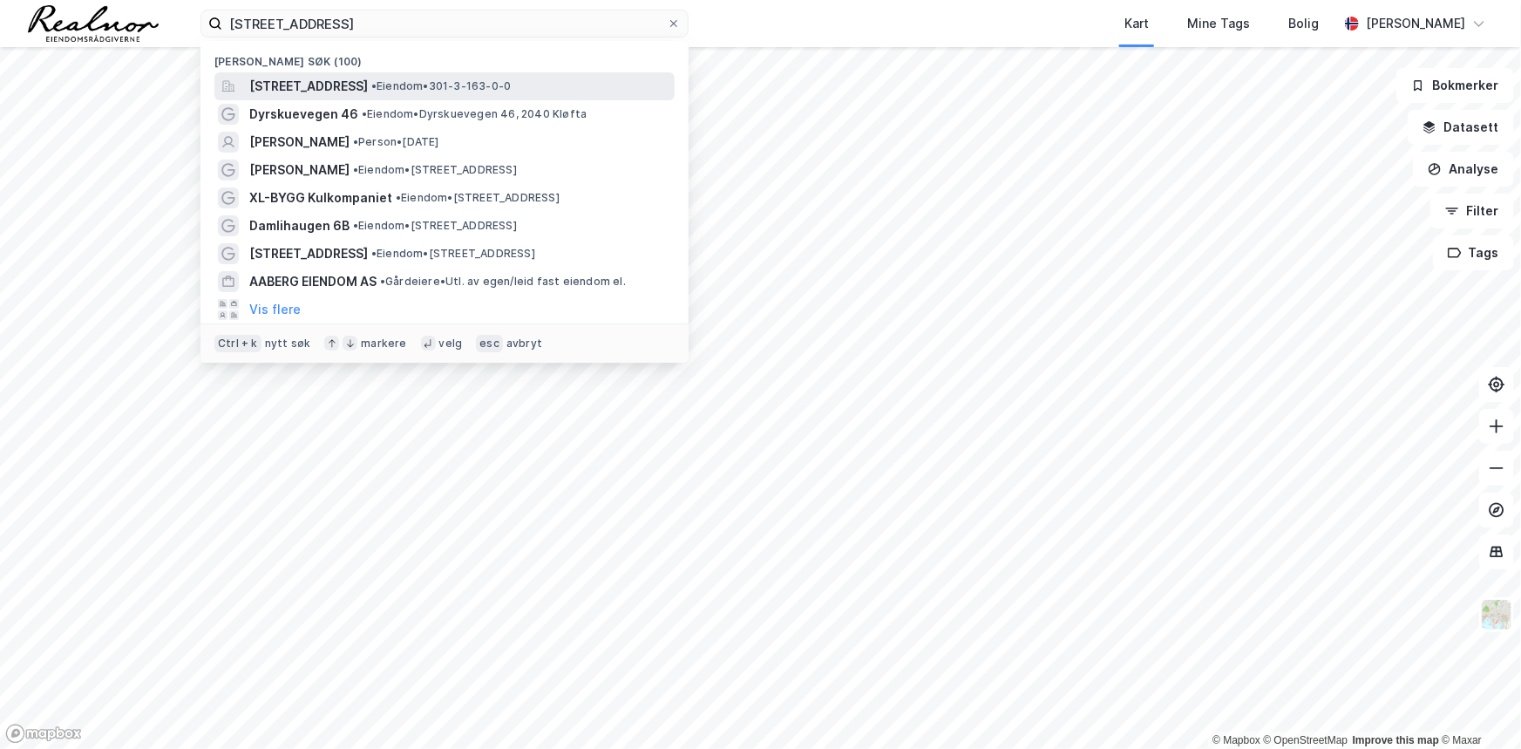
click at [368, 82] on span "[STREET_ADDRESS]" at bounding box center [308, 86] width 119 height 21
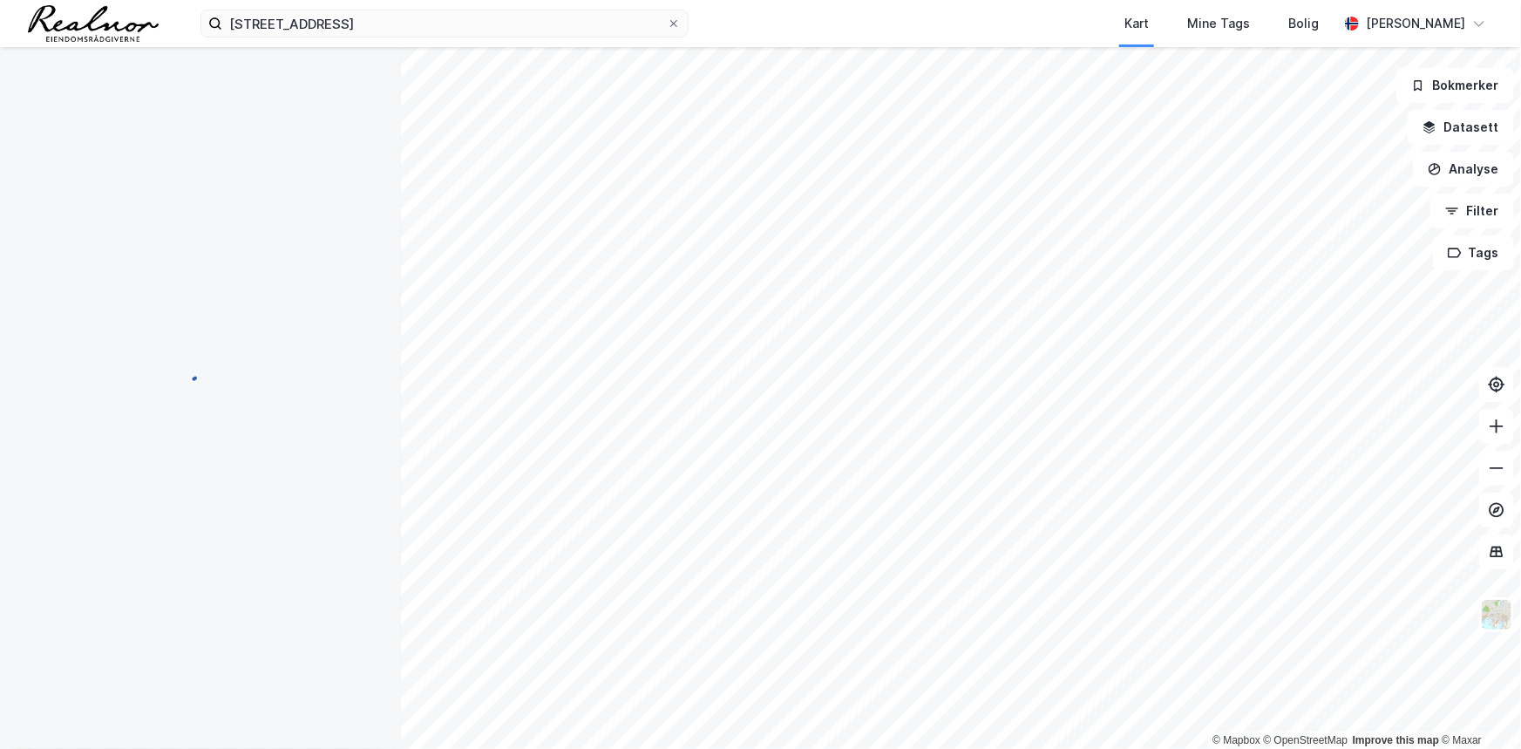
scroll to position [92, 0]
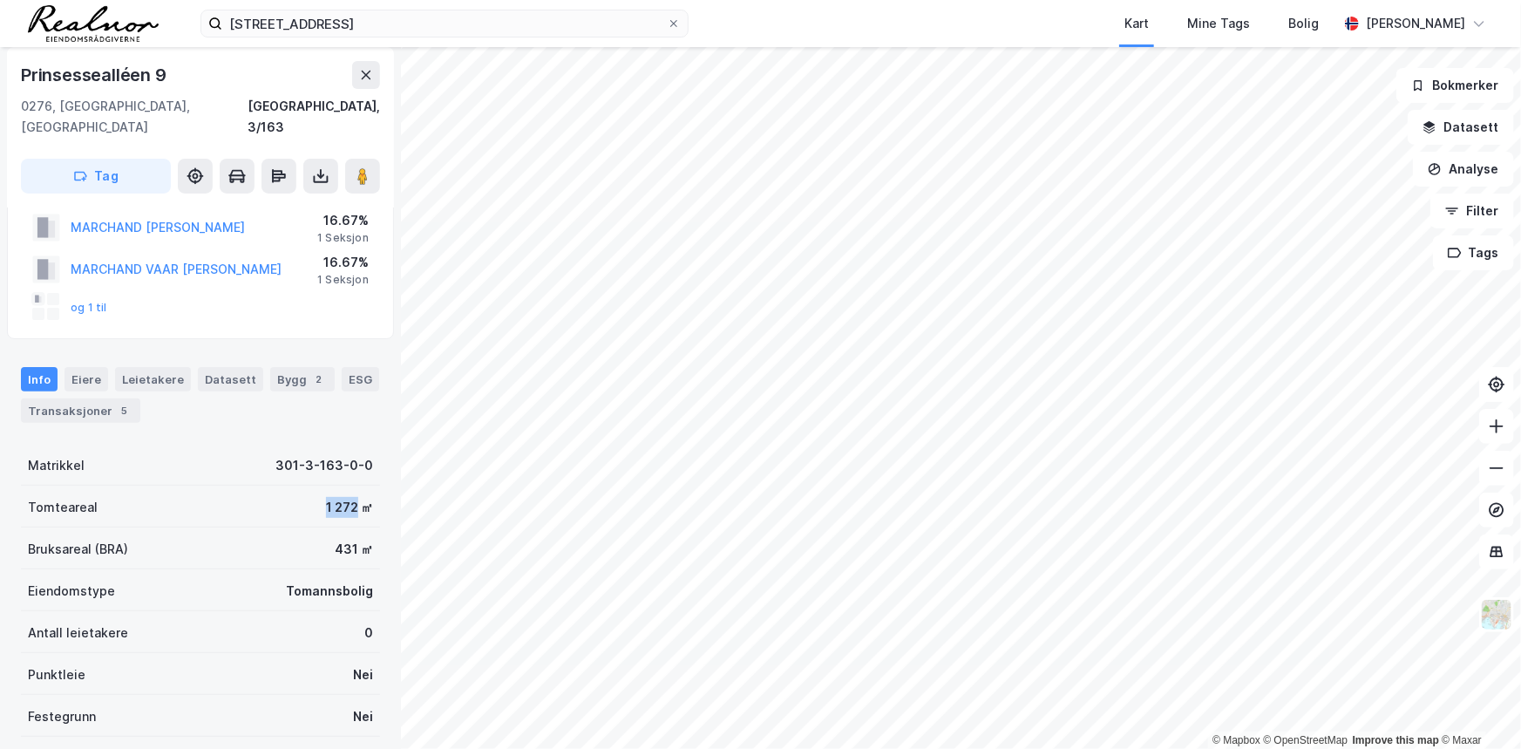
drag, startPoint x: 309, startPoint y: 482, endPoint x: 346, endPoint y: 487, distance: 37.0
click at [346, 487] on div "Tomteareal 1 272 ㎡" at bounding box center [200, 507] width 359 height 42
click at [0, 0] on button "og 1 til" at bounding box center [0, 0] width 0 height 0
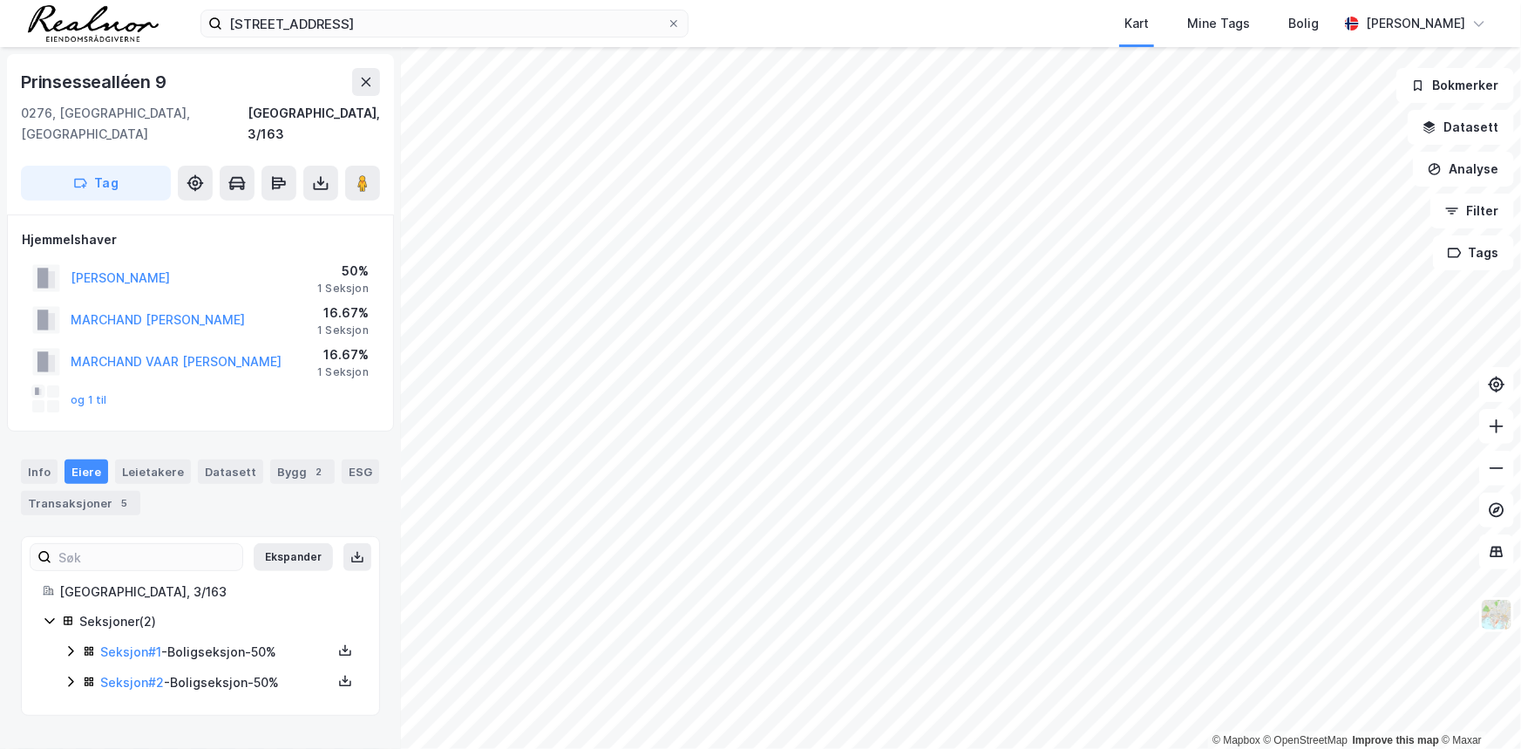
drag, startPoint x: 236, startPoint y: 253, endPoint x: 217, endPoint y: 245, distance: 20.7
click at [76, 257] on div "[PERSON_NAME] 50% 1 Seksjon" at bounding box center [200, 278] width 357 height 42
